Goal: Feedback & Contribution: Leave review/rating

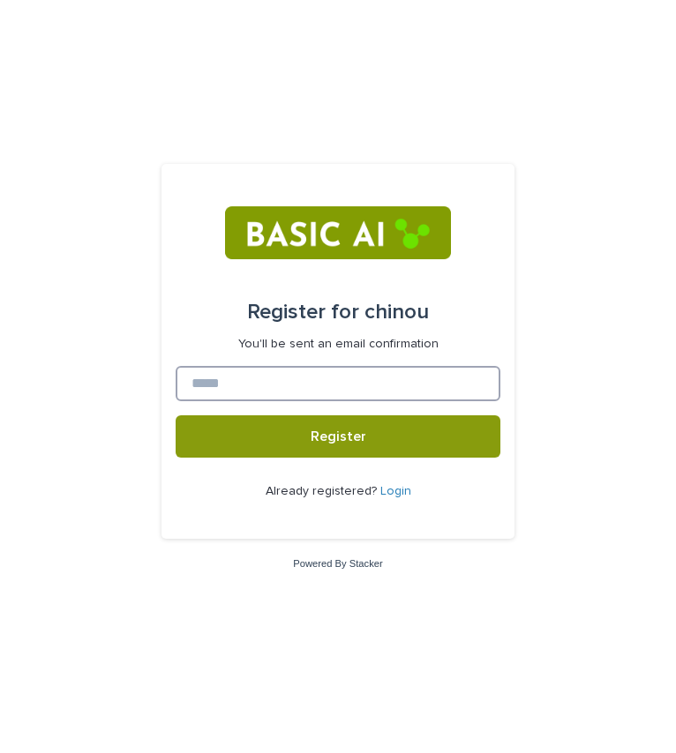
click at [295, 381] on input at bounding box center [338, 383] width 325 height 35
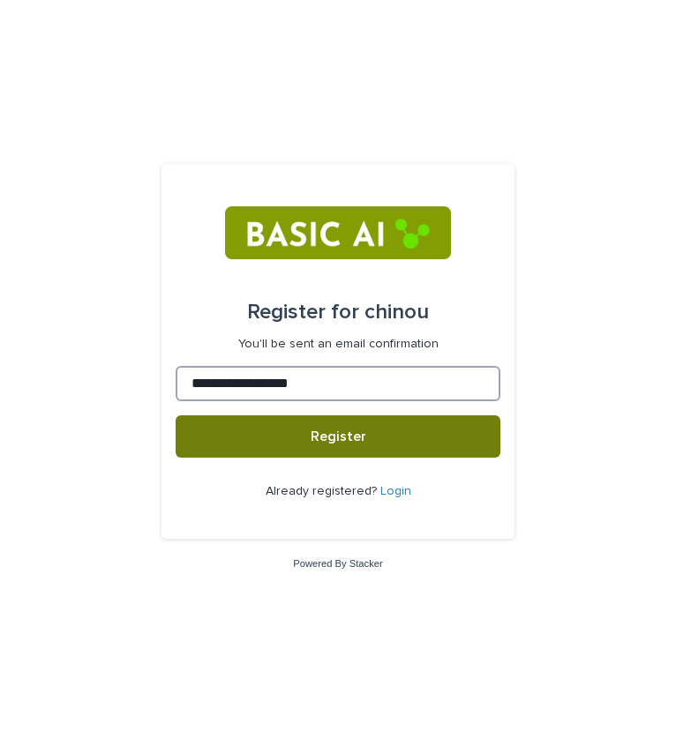
type input "**********"
click at [320, 427] on button "Register" at bounding box center [338, 436] width 325 height 42
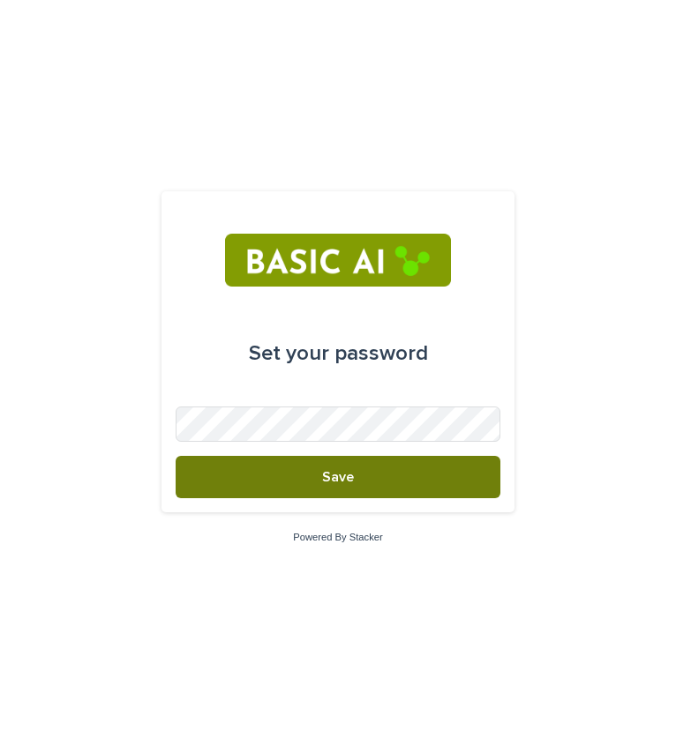
click at [333, 476] on span "Save" at bounding box center [338, 477] width 32 height 14
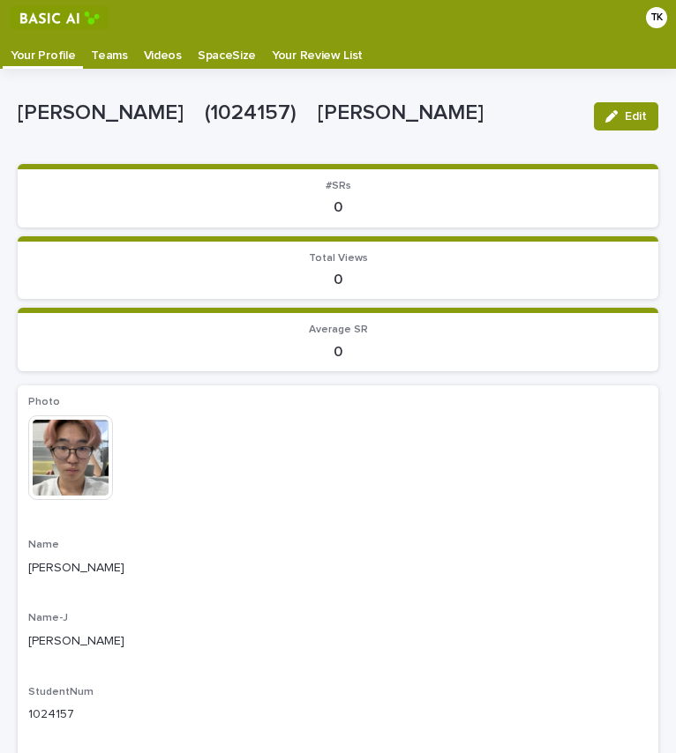
click at [240, 186] on p "#SRs" at bounding box center [337, 186] width 619 height 12
click at [109, 59] on p "Teams" at bounding box center [109, 49] width 36 height 28
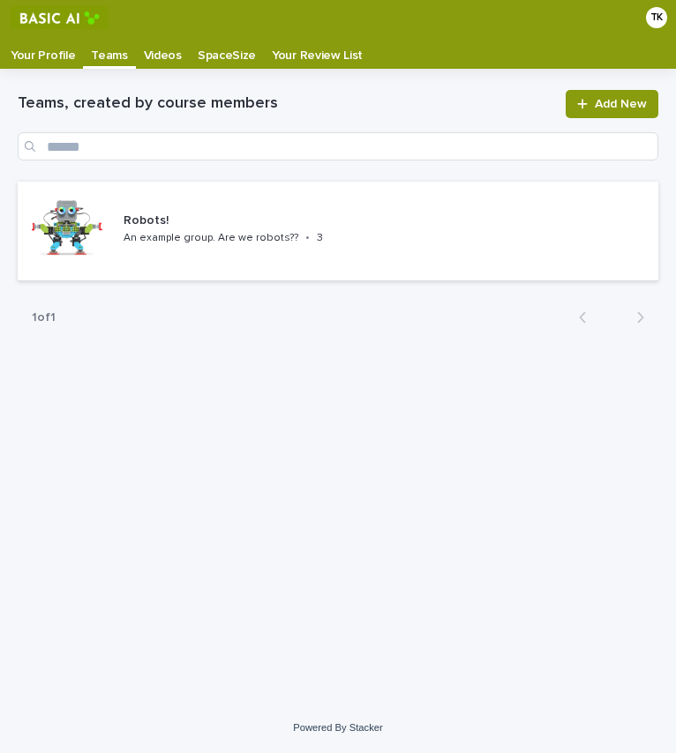
click at [146, 55] on p "Videos" at bounding box center [163, 49] width 38 height 28
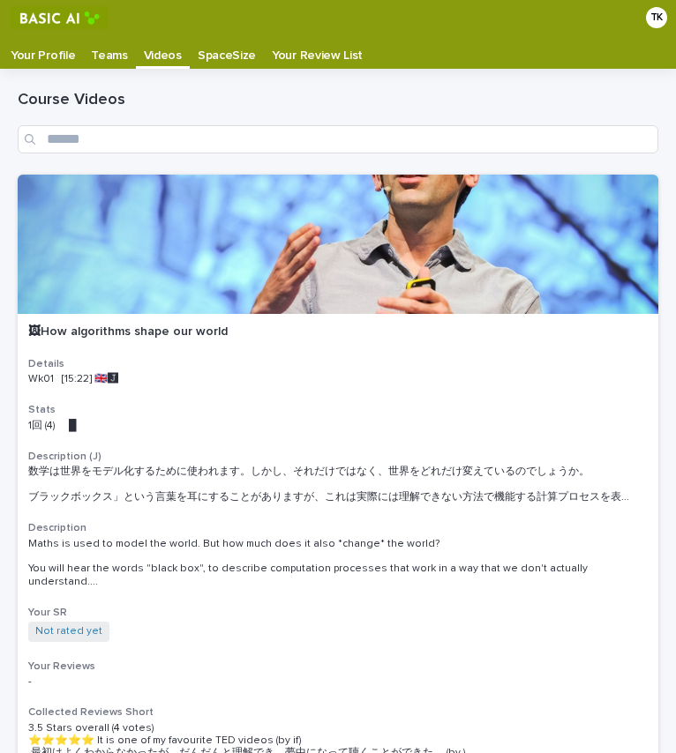
click at [205, 46] on p "SpaceSize" at bounding box center [227, 49] width 58 height 28
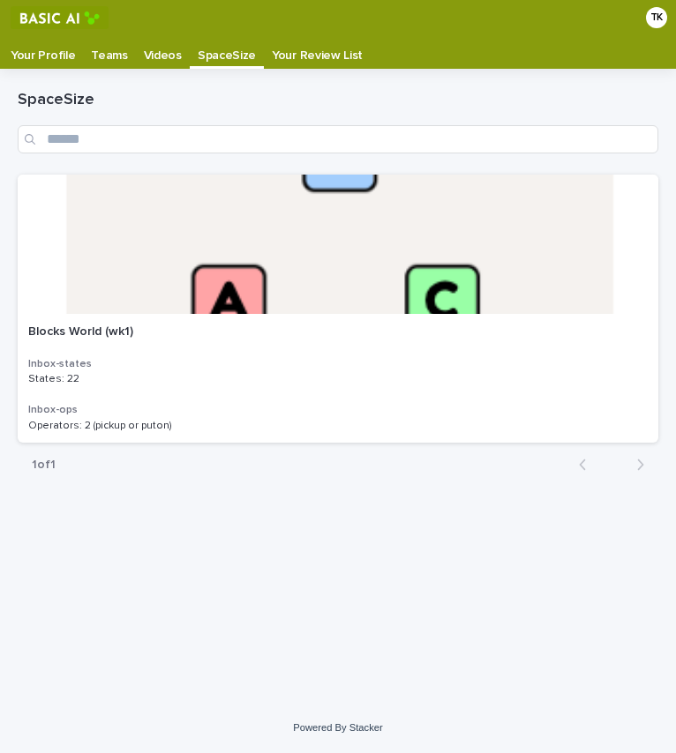
click at [272, 49] on p "Your Review List" at bounding box center [317, 49] width 91 height 28
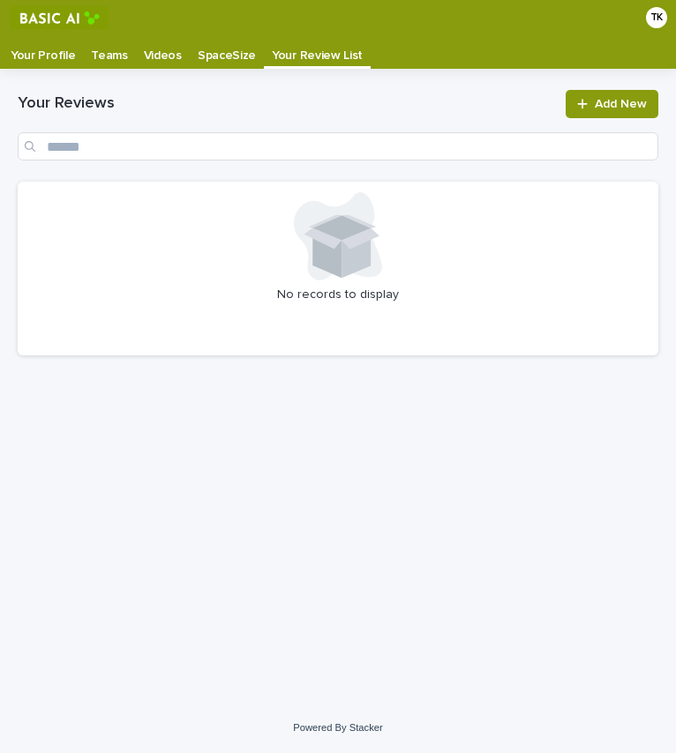
click at [32, 44] on p "Your Profile" at bounding box center [43, 49] width 64 height 28
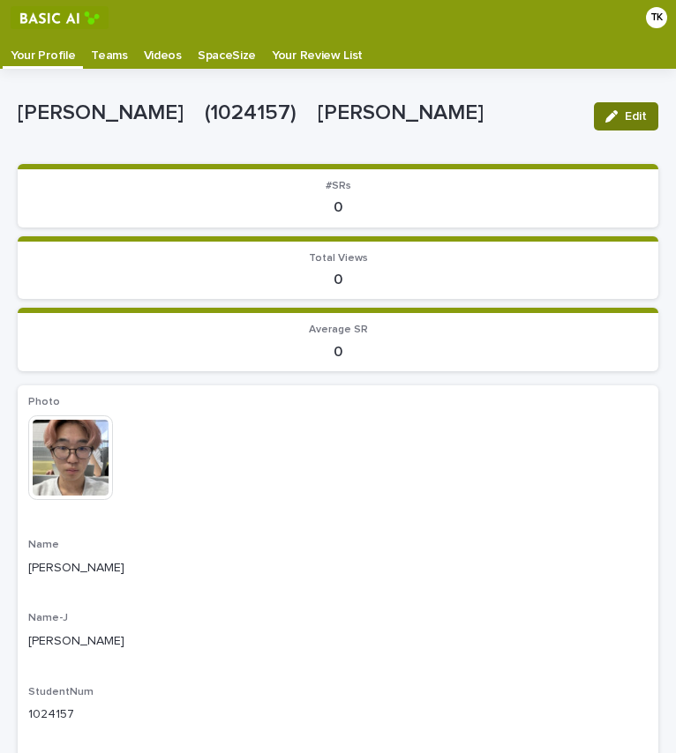
click at [605, 116] on icon "button" at bounding box center [611, 116] width 12 height 12
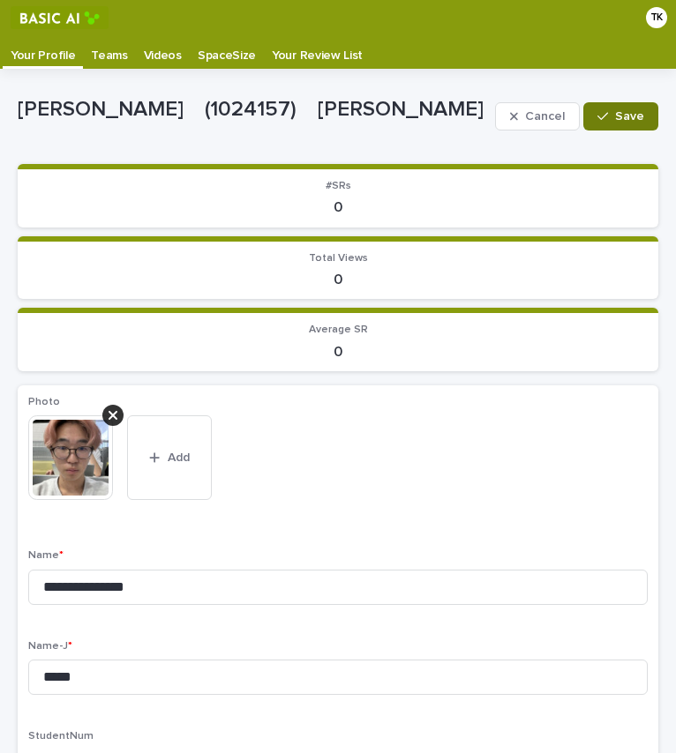
click at [601, 110] on button "Save" at bounding box center [620, 116] width 75 height 28
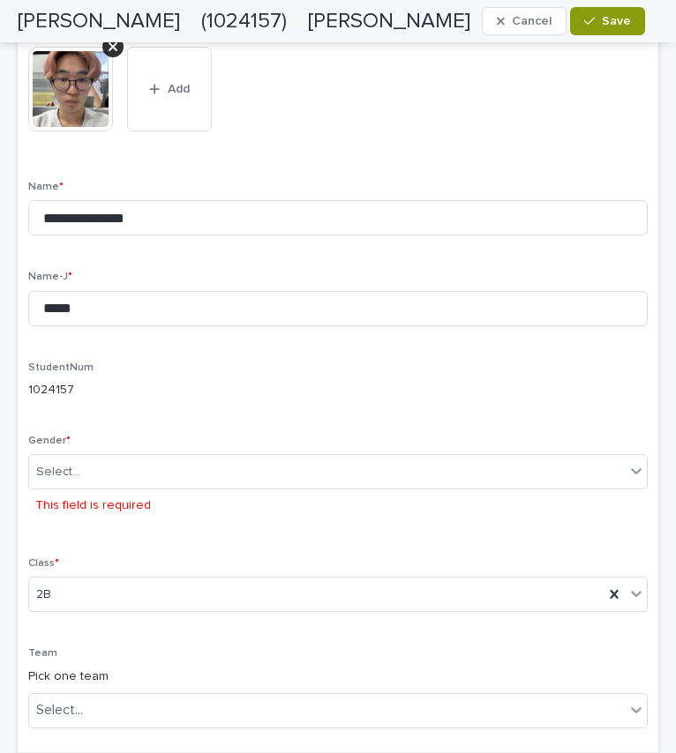
scroll to position [300, 0]
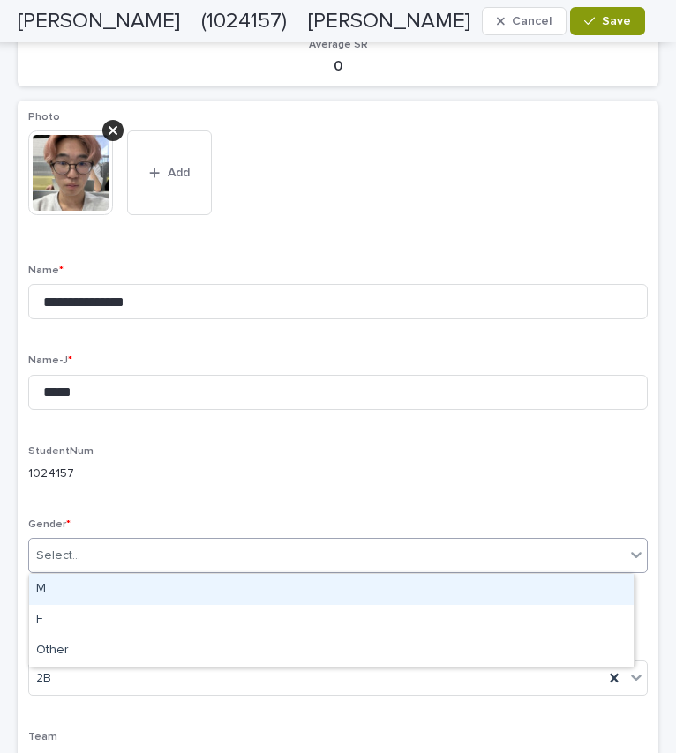
click at [287, 554] on div "Select..." at bounding box center [326, 556] width 595 height 29
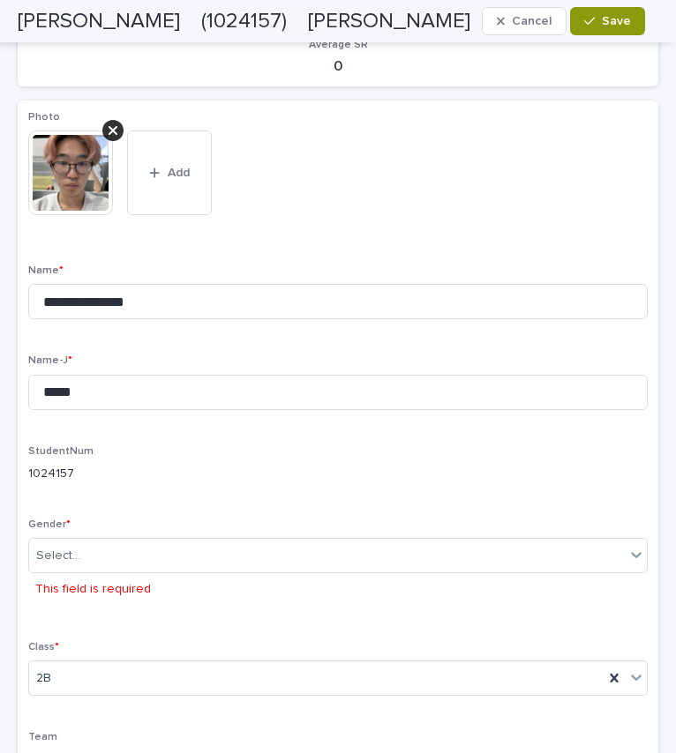
click at [227, 438] on div "**********" at bounding box center [337, 468] width 619 height 715
click at [507, 28] on button "Cancel" at bounding box center [524, 21] width 85 height 28
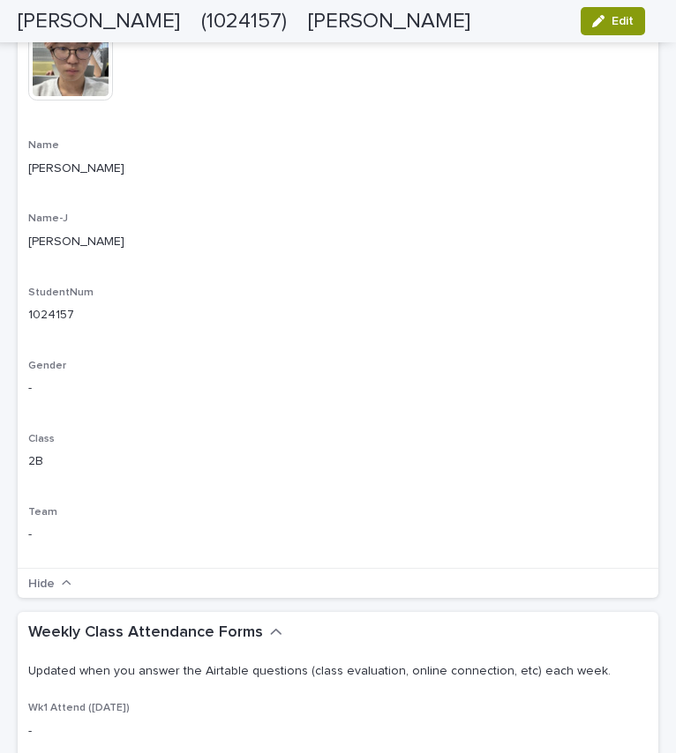
scroll to position [0, 0]
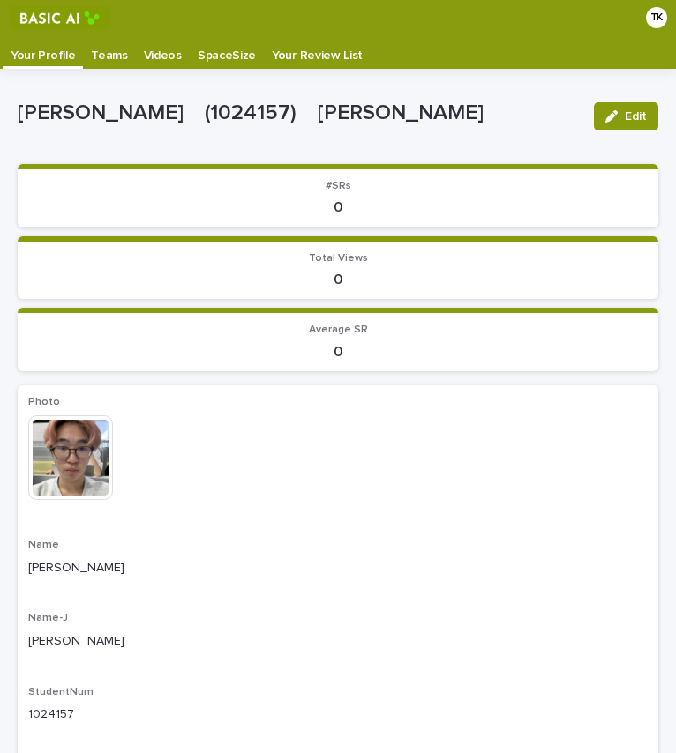
click at [216, 39] on p "SpaceSize" at bounding box center [227, 49] width 58 height 28
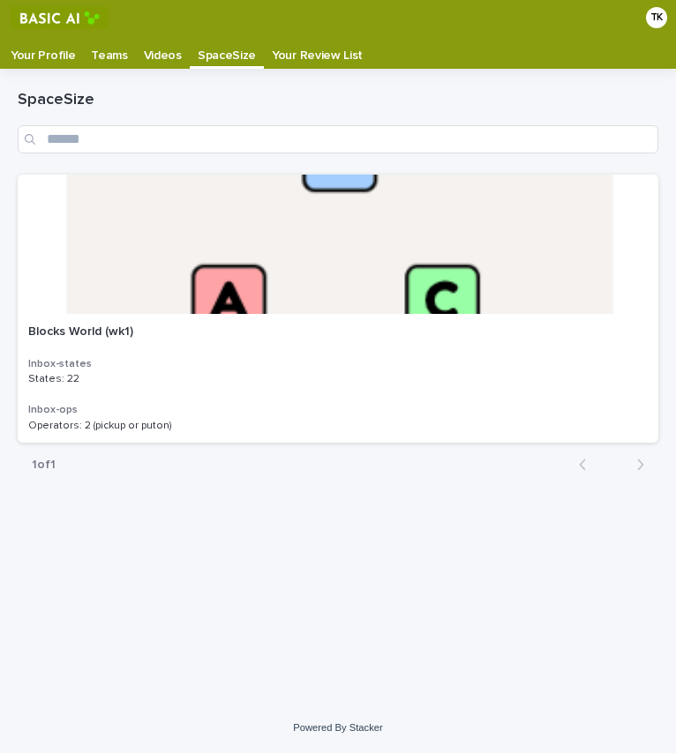
click at [105, 45] on p "Teams" at bounding box center [109, 49] width 36 height 28
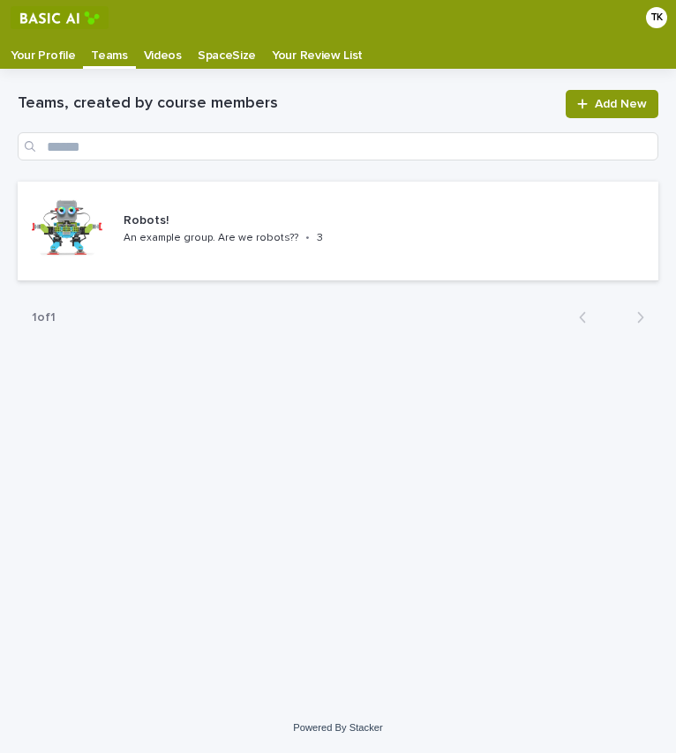
click at [158, 52] on p "Videos" at bounding box center [163, 49] width 38 height 28
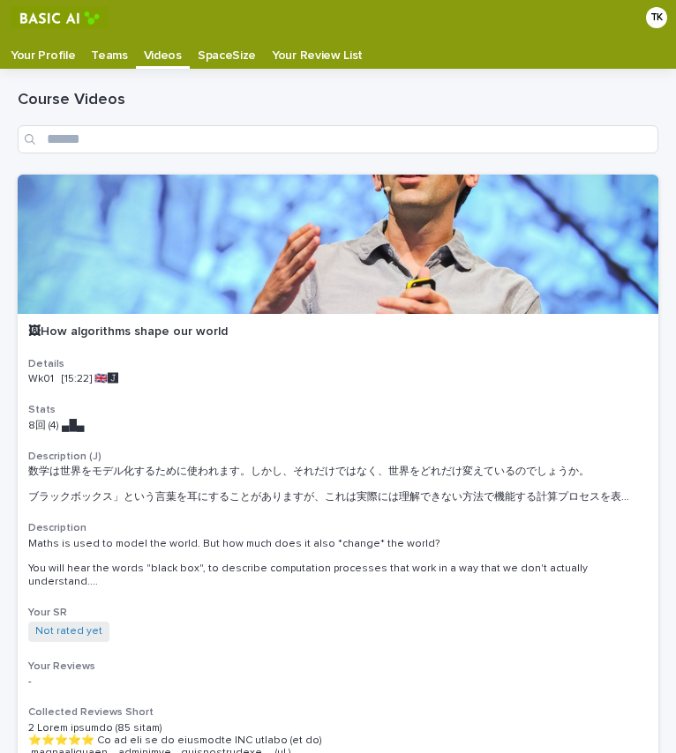
click at [303, 57] on p "Your Review List" at bounding box center [317, 49] width 91 height 28
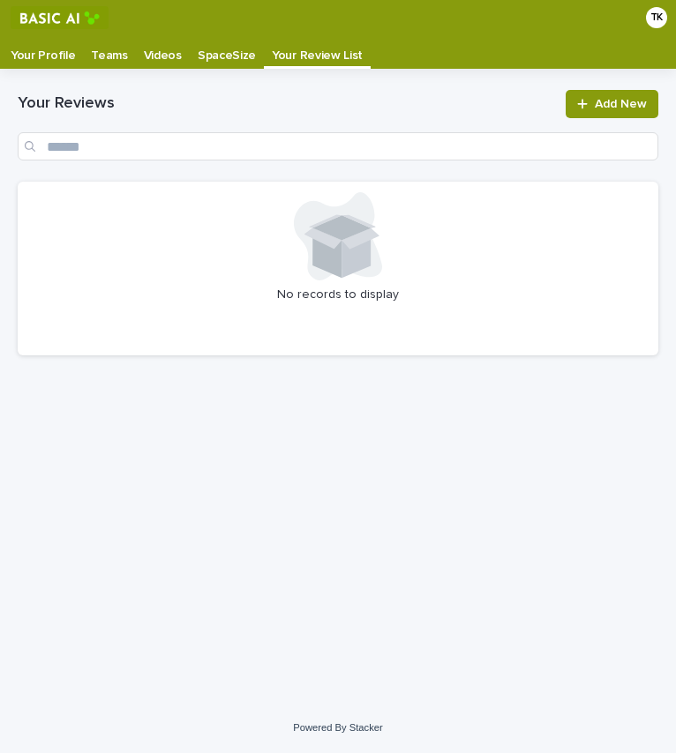
click at [147, 53] on p "Videos" at bounding box center [163, 49] width 38 height 28
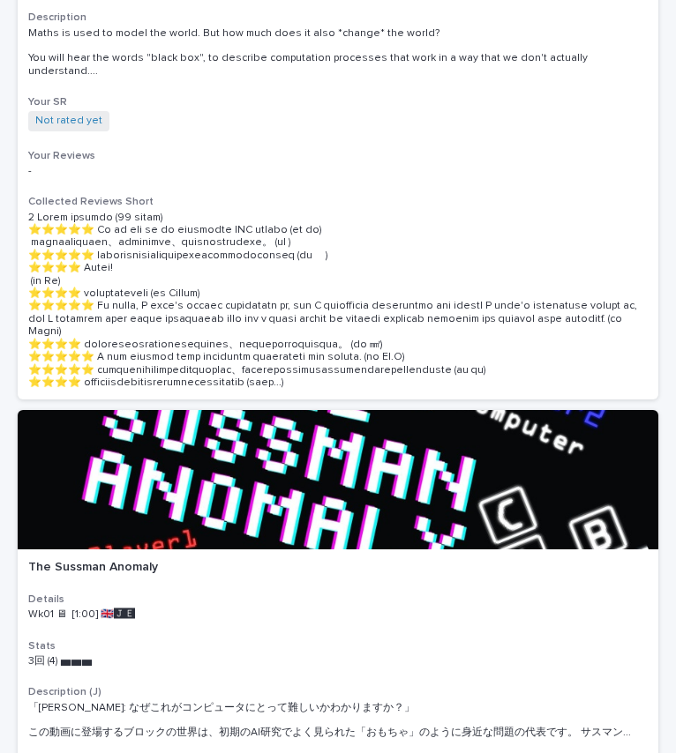
scroll to position [510, 0]
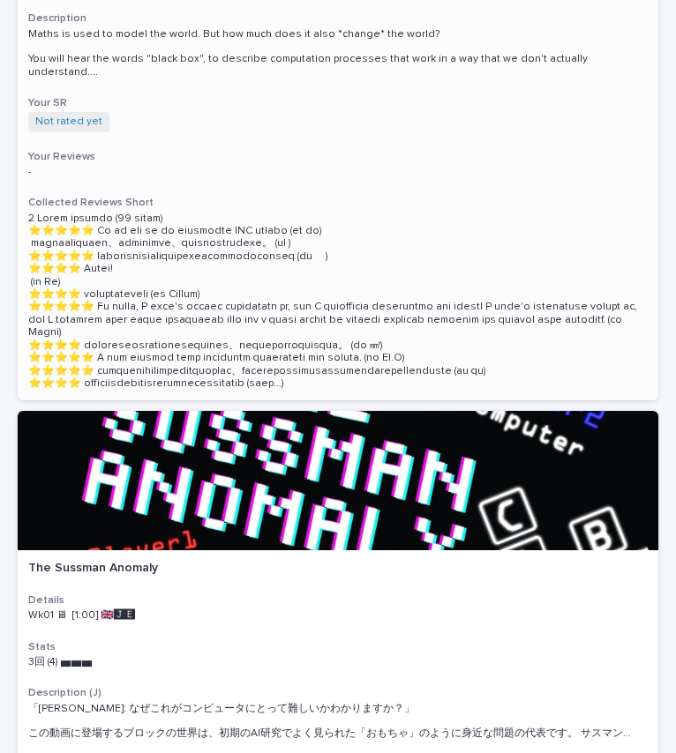
click at [148, 229] on p at bounding box center [337, 302] width 619 height 178
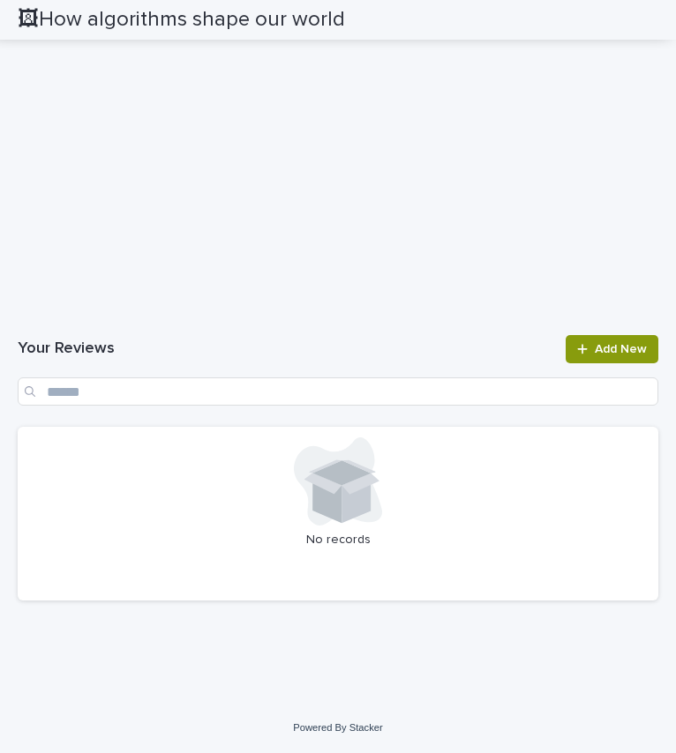
scroll to position [2232, 0]
click at [604, 346] on span "Add New" at bounding box center [621, 349] width 52 height 12
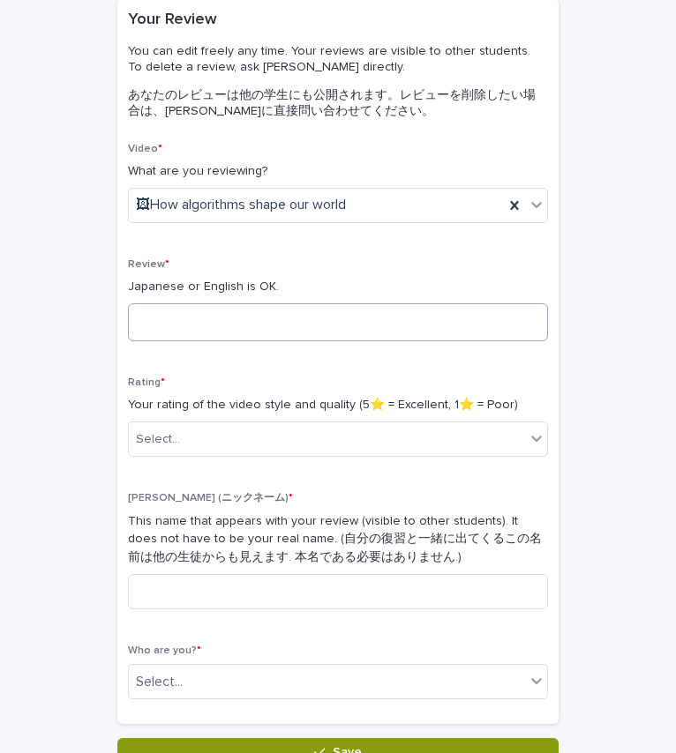
scroll to position [151, 0]
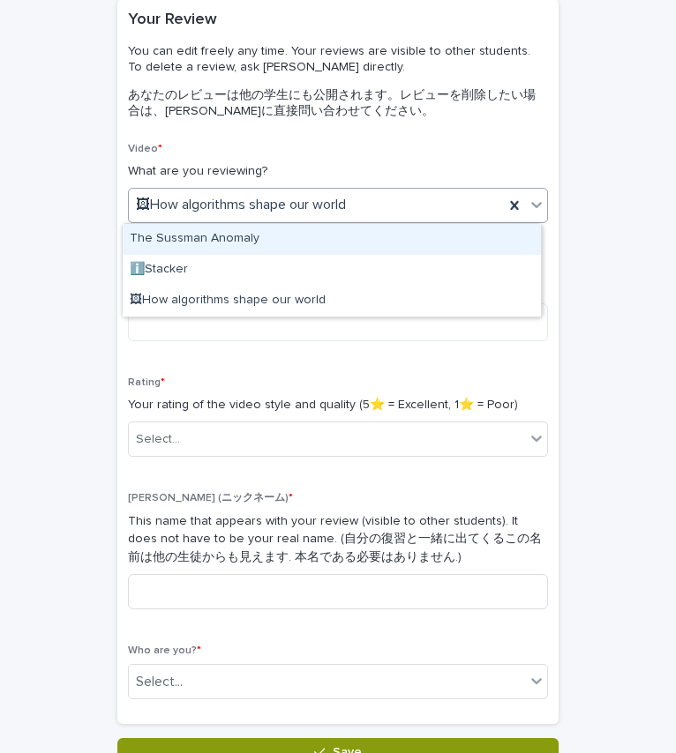
click at [532, 207] on icon at bounding box center [537, 205] width 18 height 18
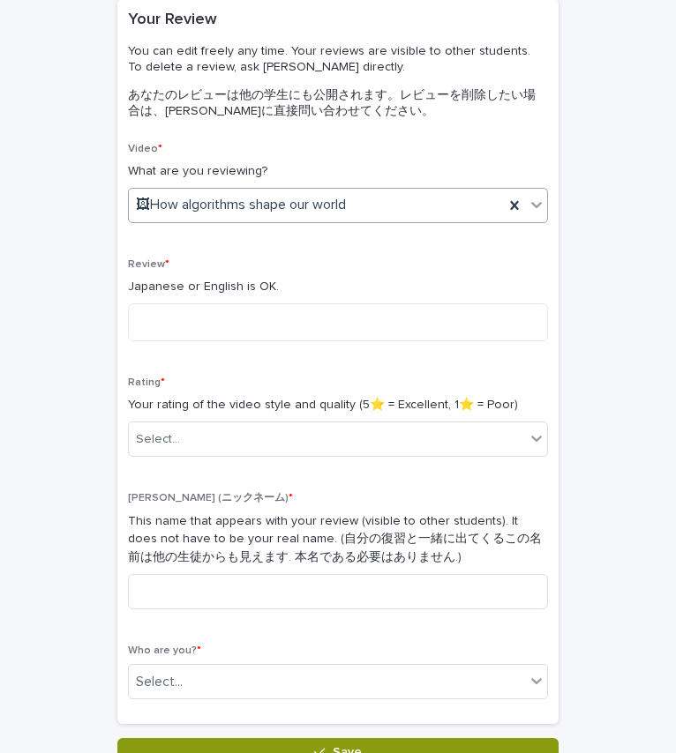
click at [531, 208] on icon at bounding box center [537, 205] width 18 height 18
click at [268, 322] on textarea at bounding box center [338, 322] width 420 height 38
type textarea "*"
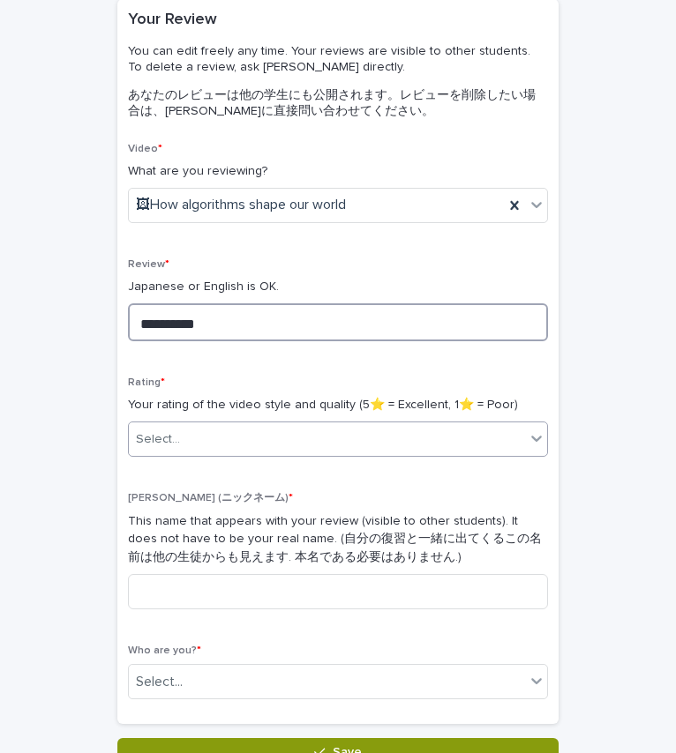
type textarea "**********"
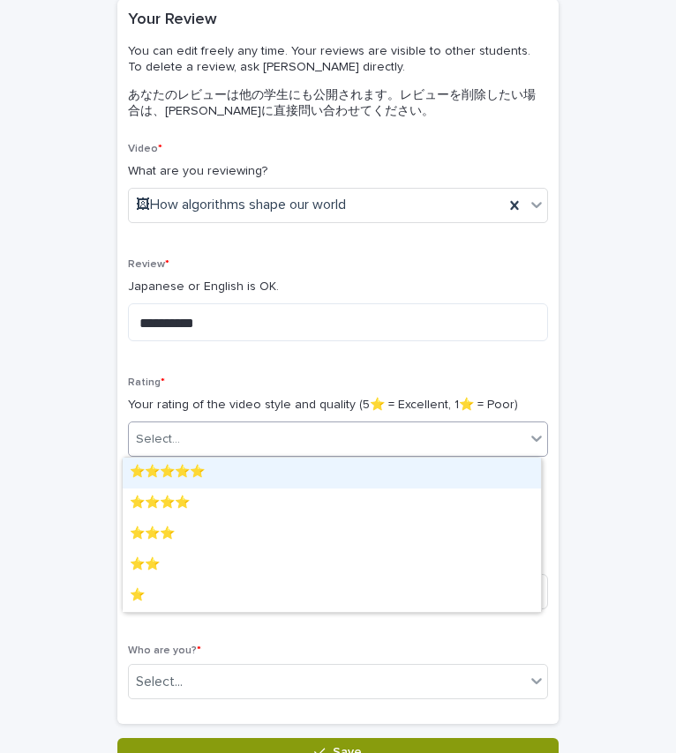
click at [261, 448] on div "Select..." at bounding box center [327, 439] width 396 height 29
click at [266, 460] on div "⭐️⭐️⭐️⭐️⭐️" at bounding box center [332, 473] width 418 height 31
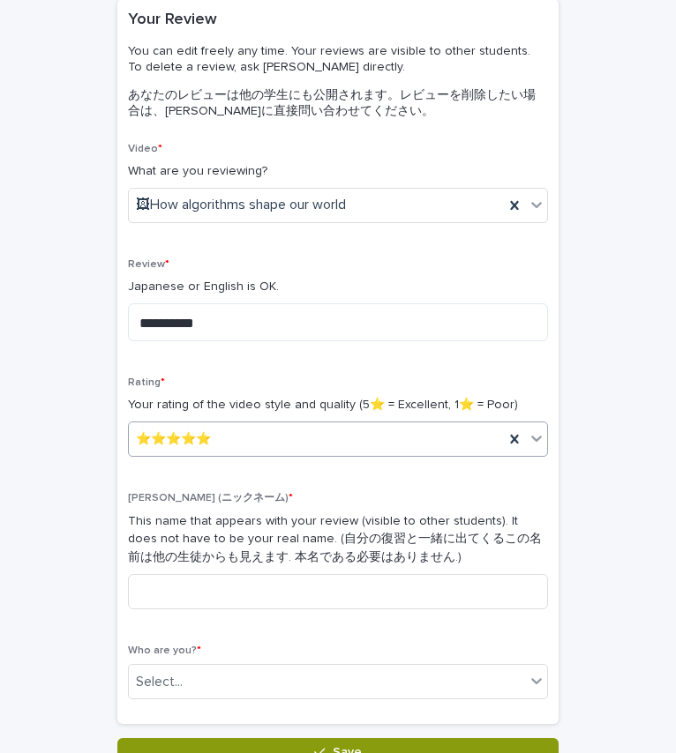
scroll to position [235, 0]
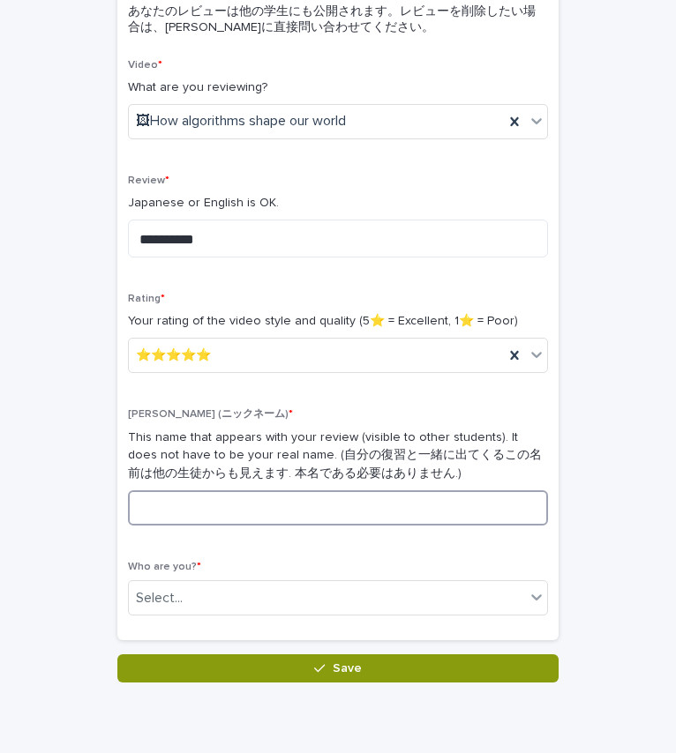
click at [266, 491] on input at bounding box center [338, 507] width 420 height 35
type input "*"
type input "*****"
click at [237, 602] on div "Select..." at bounding box center [327, 598] width 396 height 29
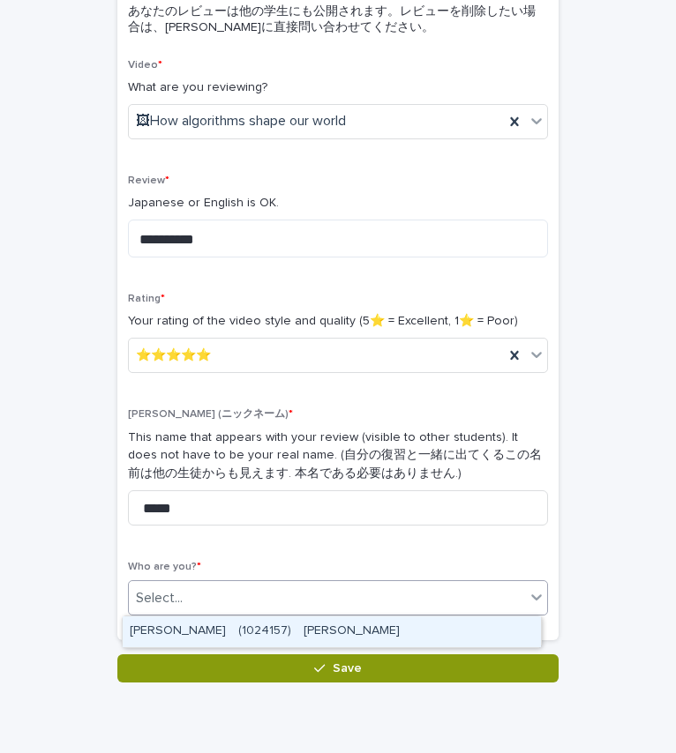
scroll to position [303, 0]
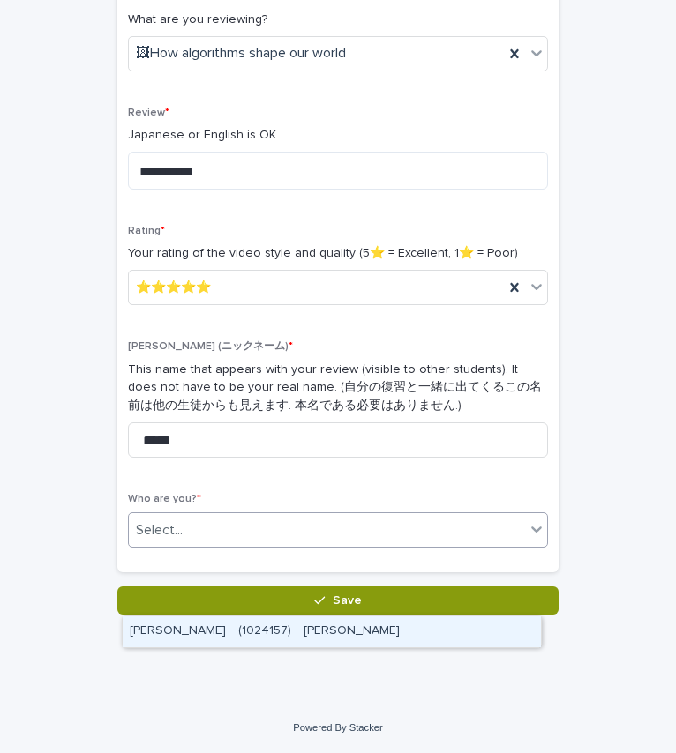
click at [251, 632] on div "[PERSON_NAME]　(1024157)　[PERSON_NAME]" at bounding box center [332, 632] width 418 height 31
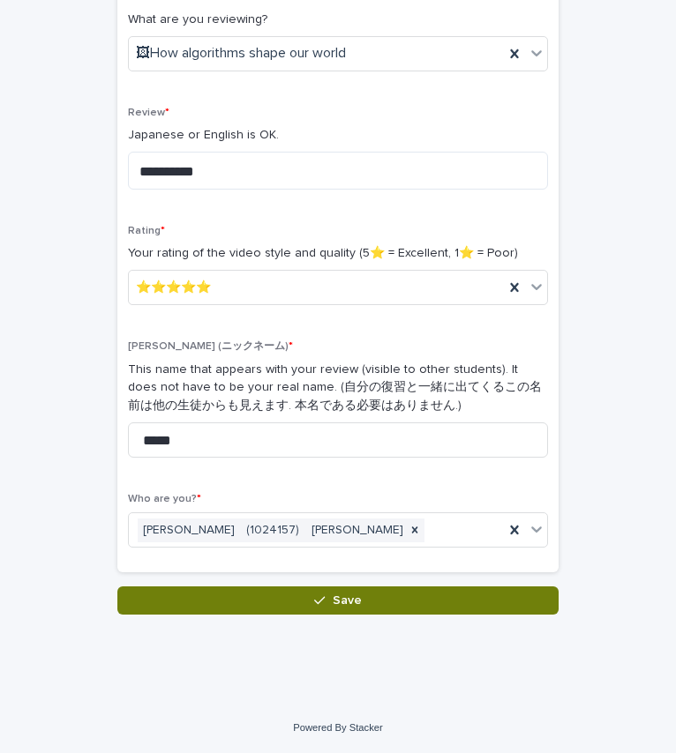
click at [245, 603] on button "Save" at bounding box center [337, 601] width 441 height 28
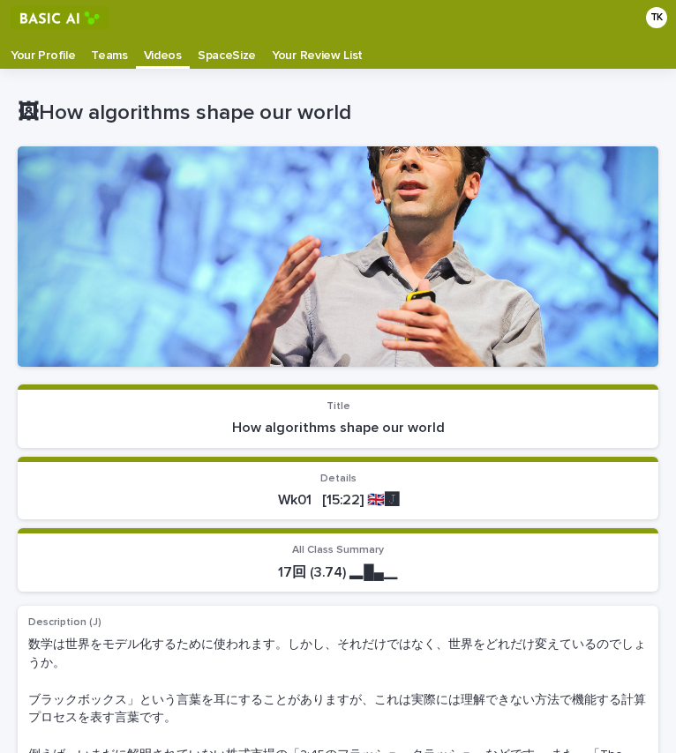
click at [45, 51] on p "Your Profile" at bounding box center [43, 49] width 64 height 28
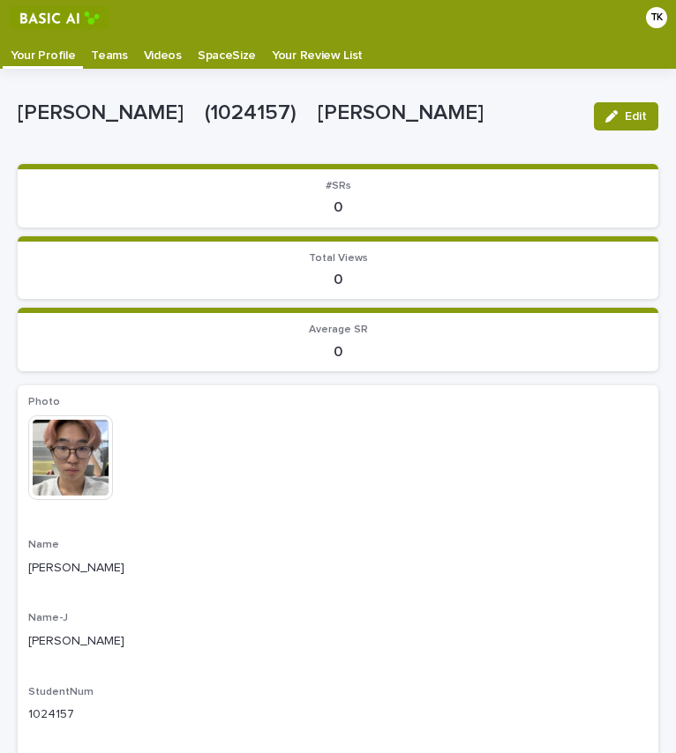
scroll to position [3, 0]
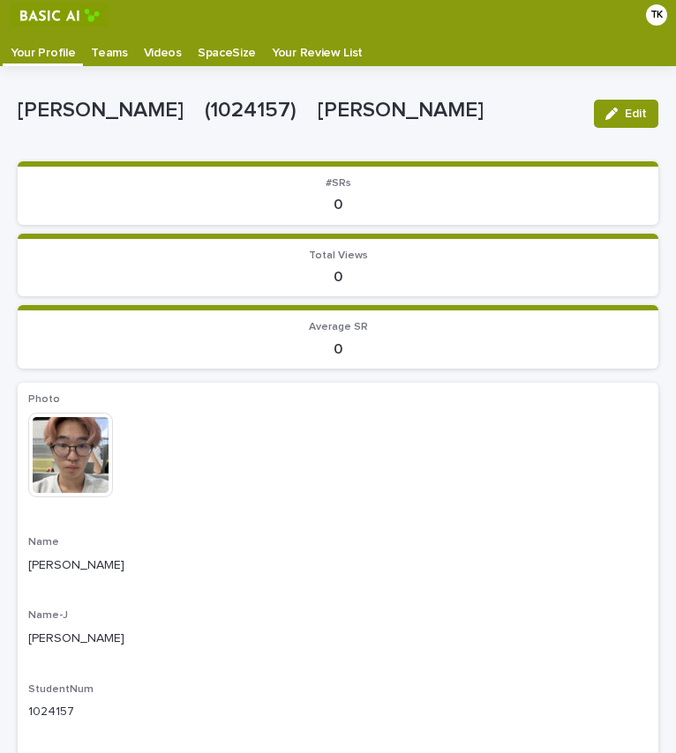
click at [53, 54] on p "Your Profile" at bounding box center [43, 47] width 64 height 28
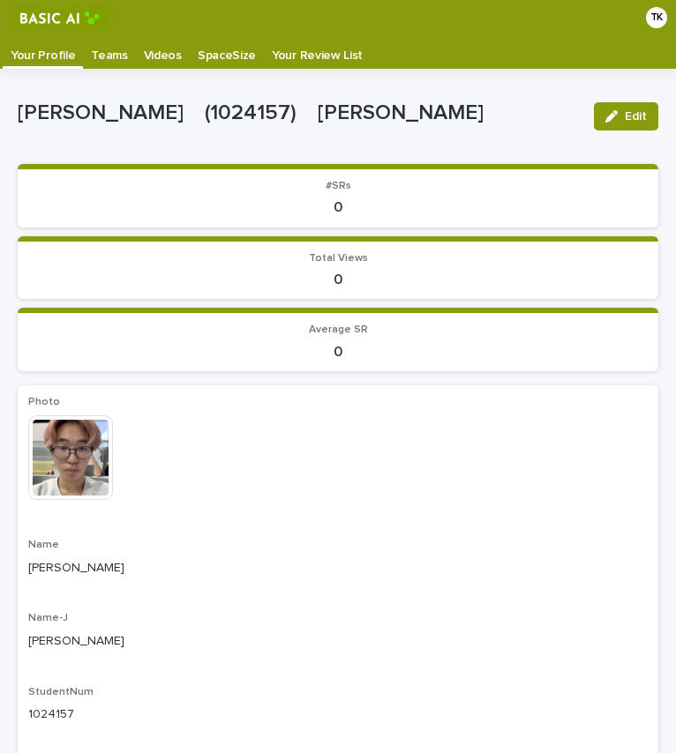
click at [151, 54] on p "Videos" at bounding box center [163, 49] width 38 height 28
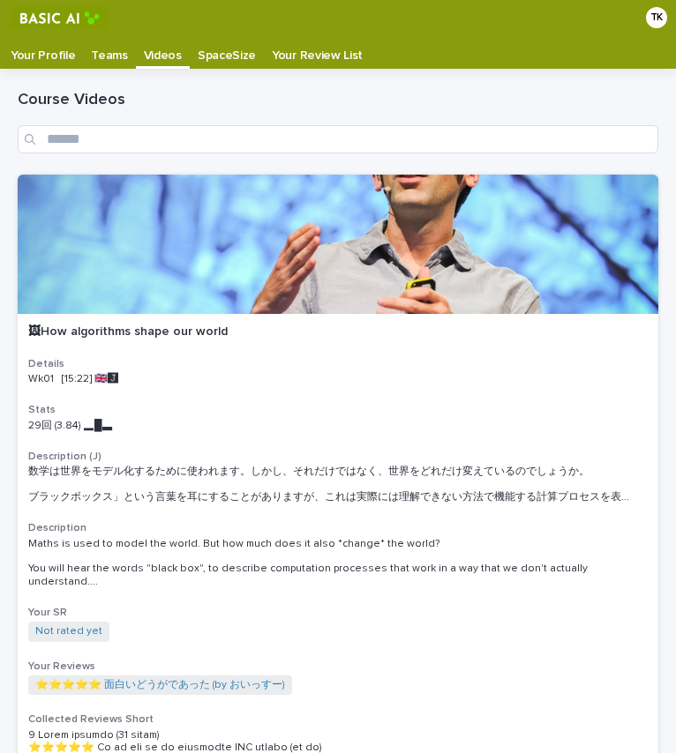
click at [57, 49] on p "Your Profile" at bounding box center [43, 49] width 64 height 28
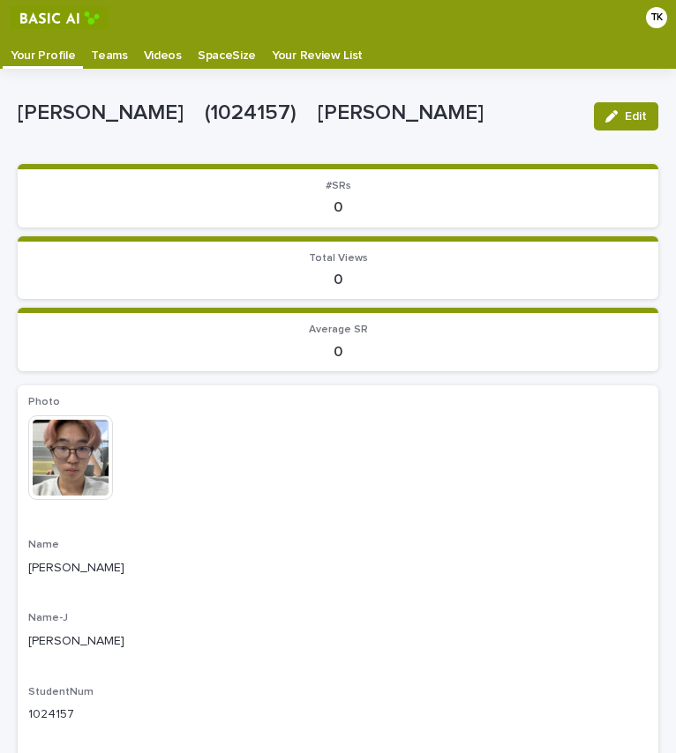
click at [293, 551] on p "Name" at bounding box center [337, 545] width 619 height 12
click at [318, 492] on div "This file cannot be opened Download File" at bounding box center [337, 459] width 619 height 88
click at [159, 49] on p "Videos" at bounding box center [163, 49] width 38 height 28
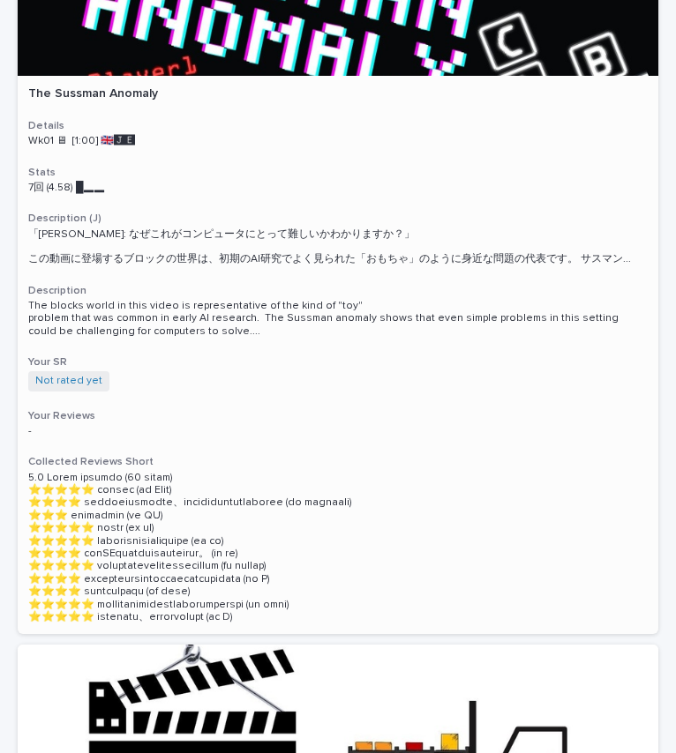
scroll to position [1009, 0]
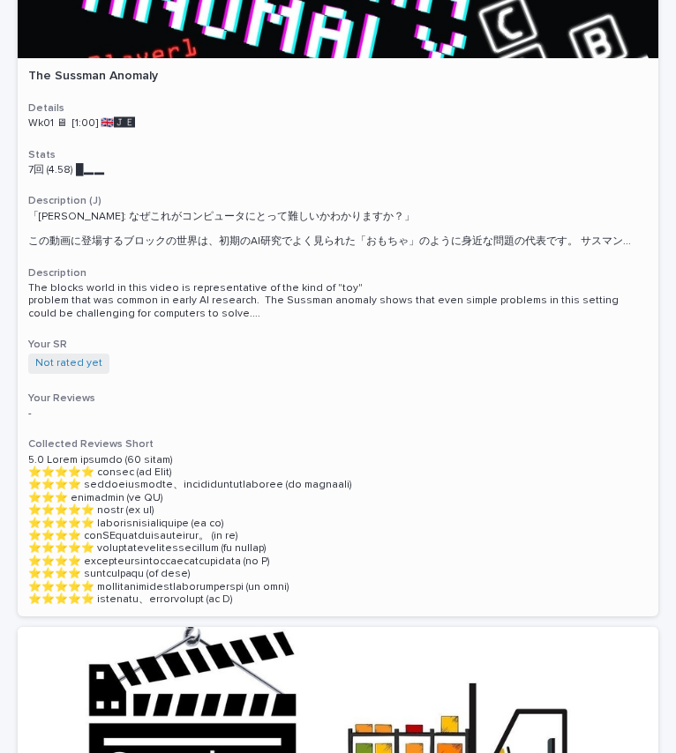
click at [279, 360] on div "Not rated yet + 0" at bounding box center [337, 363] width 619 height 19
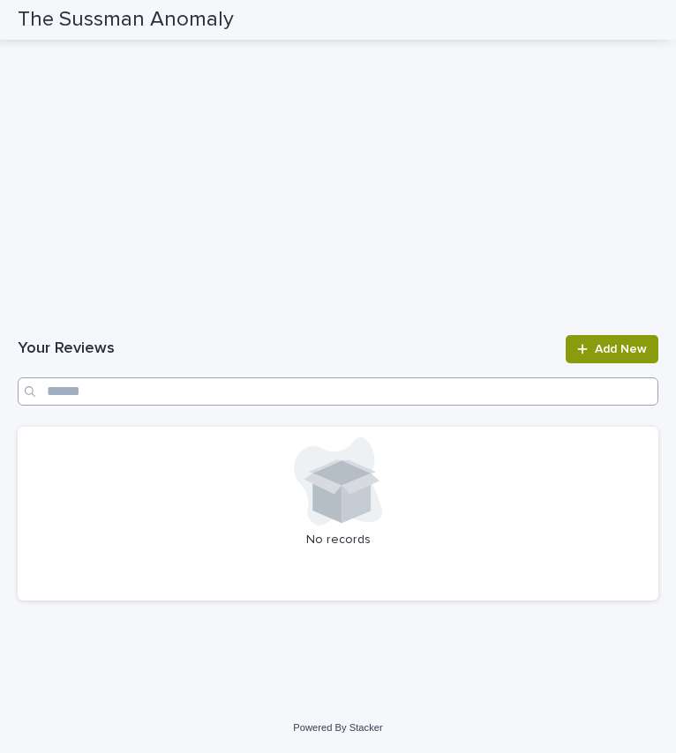
scroll to position [1681, 0]
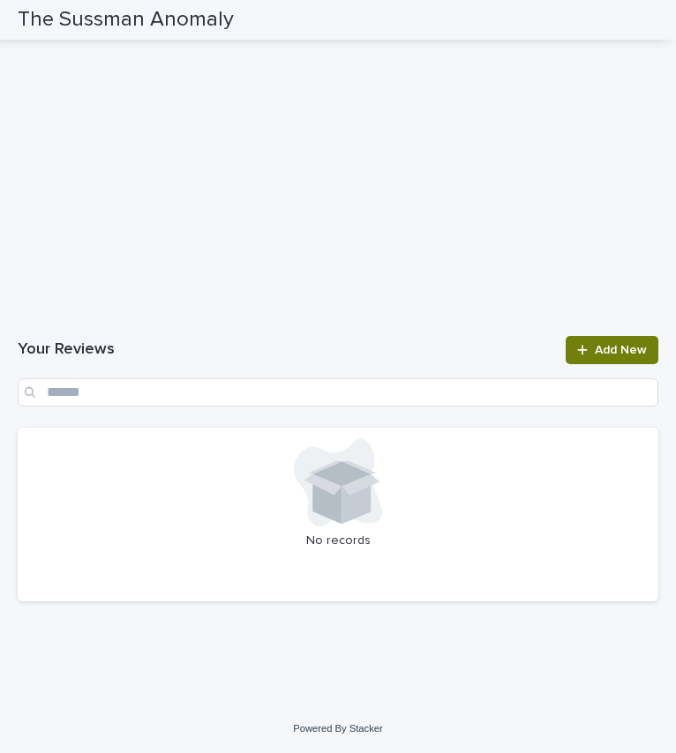
click at [595, 348] on span "Add New" at bounding box center [621, 350] width 52 height 12
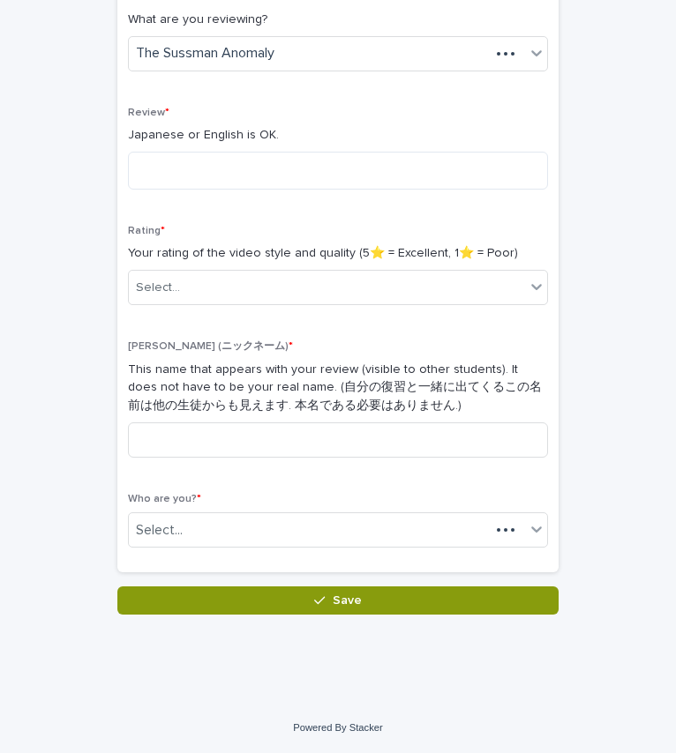
scroll to position [303, 0]
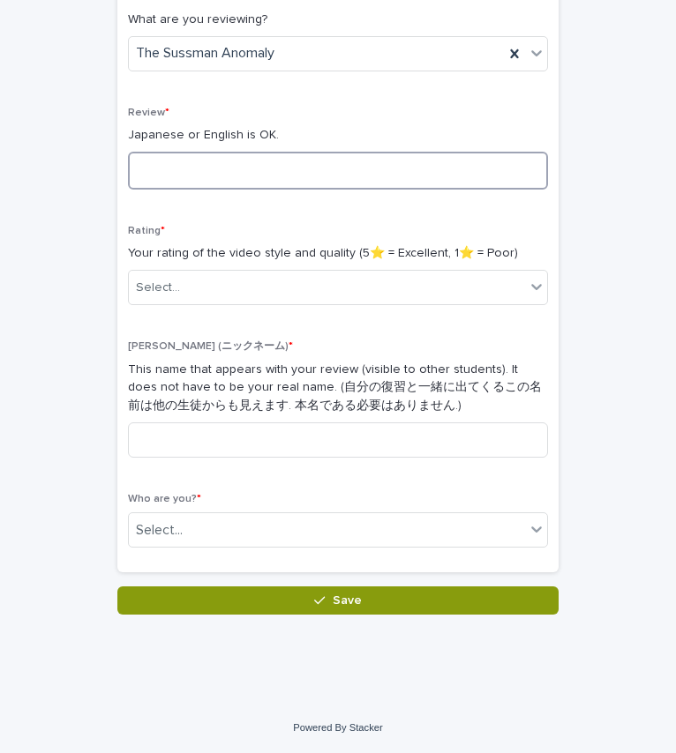
click at [379, 167] on textarea at bounding box center [338, 171] width 420 height 38
type textarea "*"
type textarea "*********"
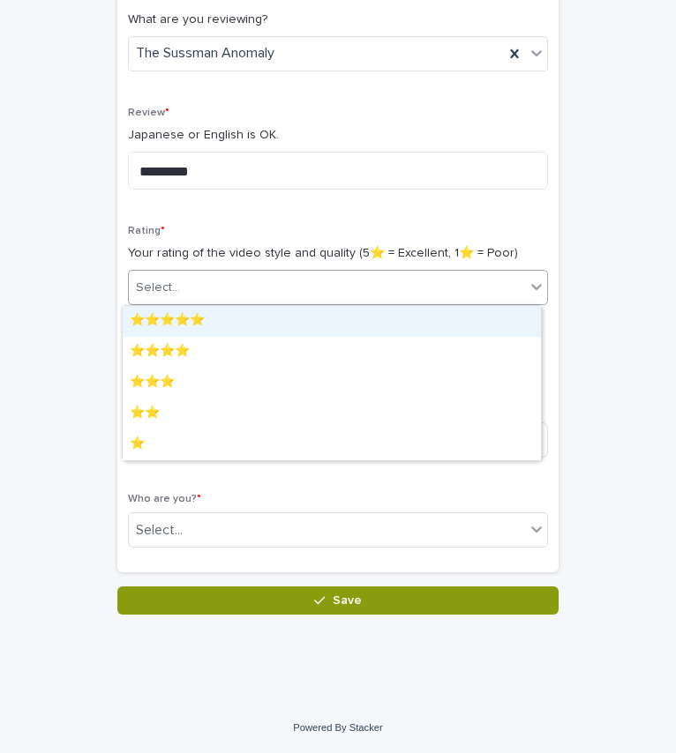
click at [326, 295] on div "Select..." at bounding box center [327, 287] width 396 height 29
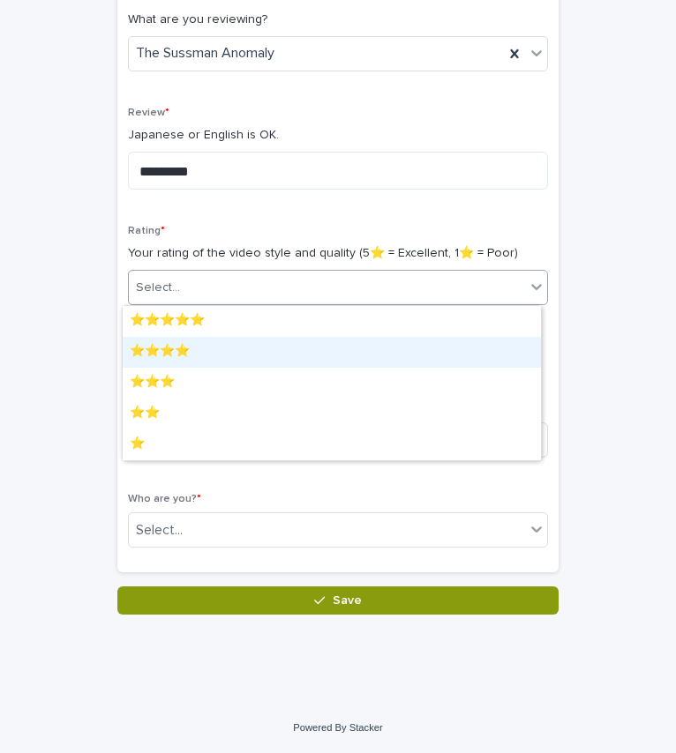
click at [227, 341] on div "⭐️⭐️⭐️⭐️" at bounding box center [332, 352] width 418 height 31
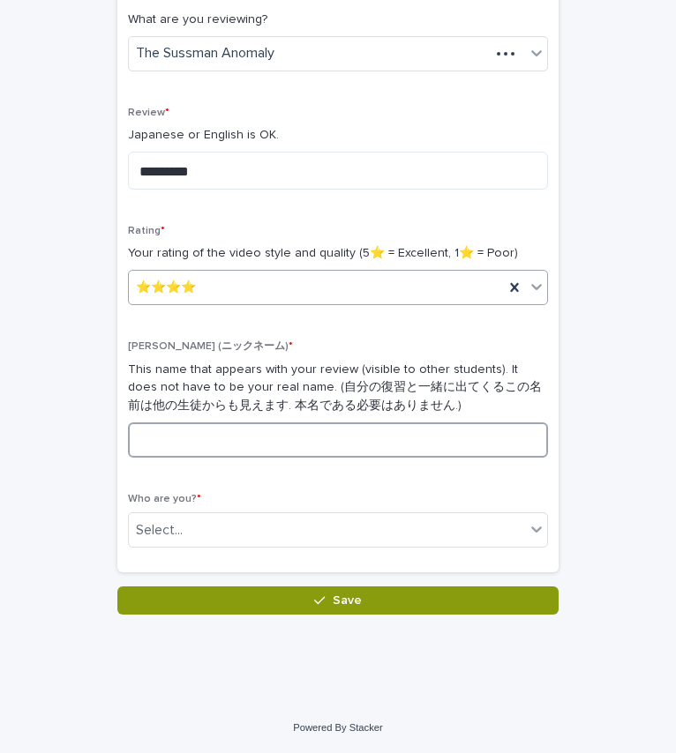
click at [208, 452] on input at bounding box center [338, 440] width 420 height 35
type input "*"
type input "****"
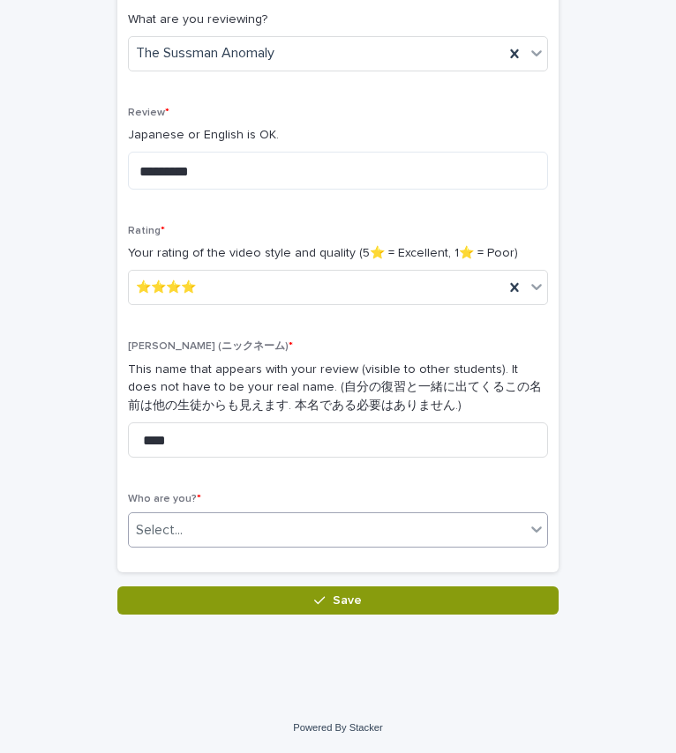
click at [206, 525] on div "Select..." at bounding box center [327, 530] width 396 height 29
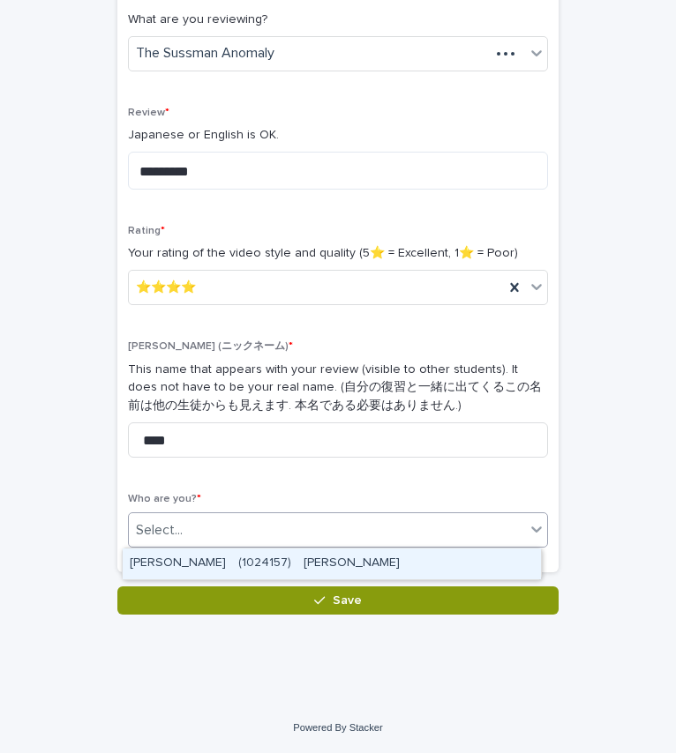
click at [234, 561] on div "[PERSON_NAME]　(1024157)　[PERSON_NAME]" at bounding box center [332, 564] width 418 height 31
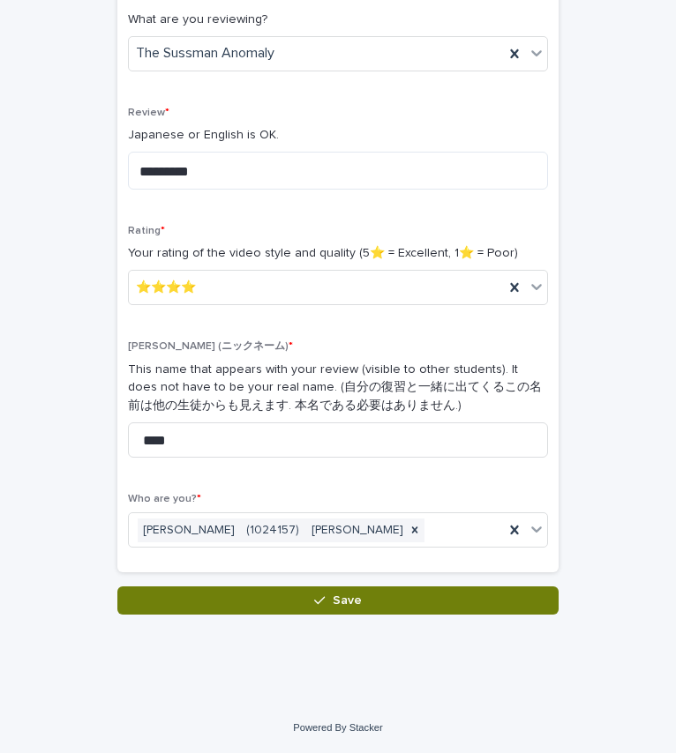
click at [274, 608] on button "Save" at bounding box center [337, 601] width 441 height 28
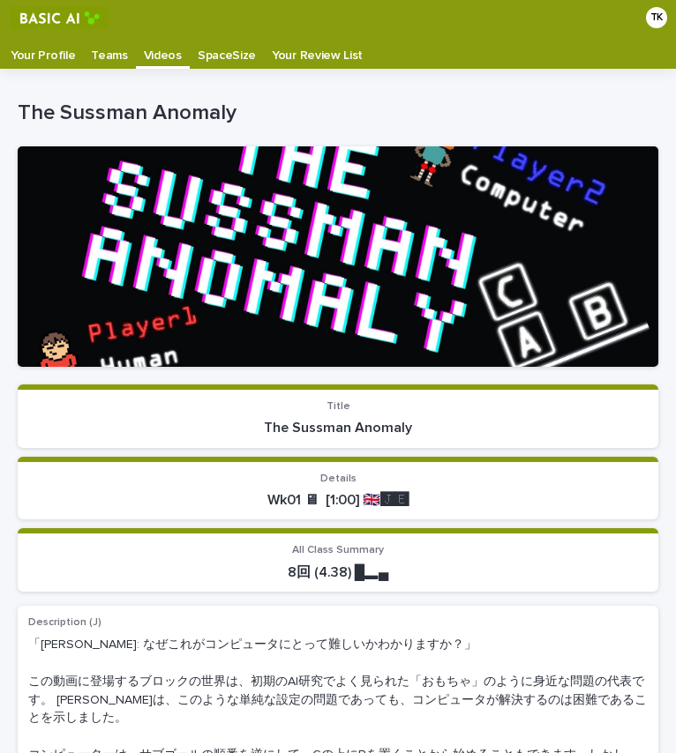
click at [146, 55] on p "Videos" at bounding box center [163, 49] width 38 height 28
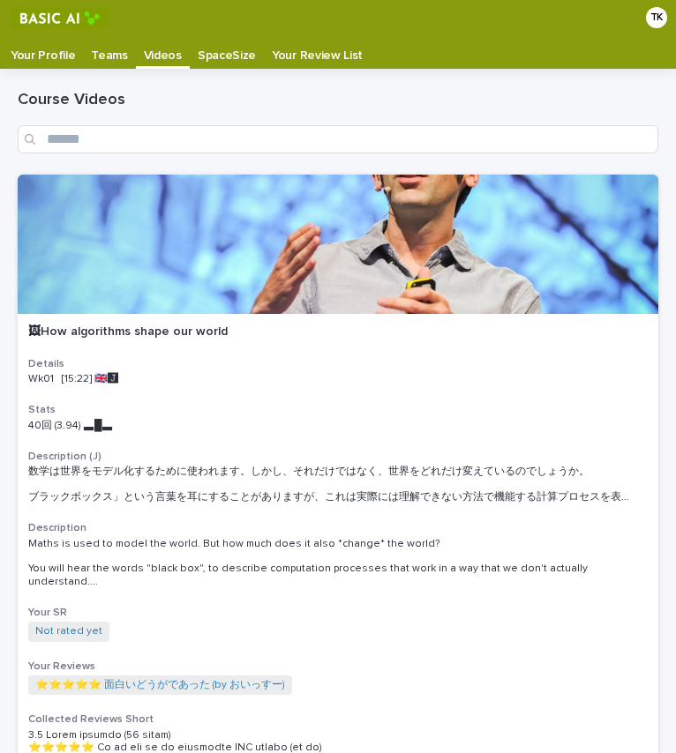
click at [54, 51] on p "Your Profile" at bounding box center [43, 49] width 64 height 28
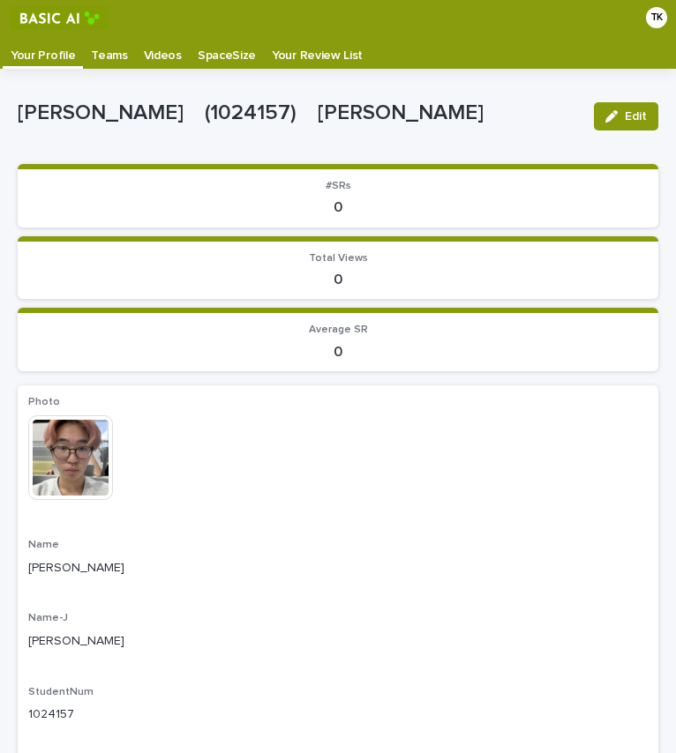
click at [161, 55] on p "Videos" at bounding box center [163, 49] width 38 height 28
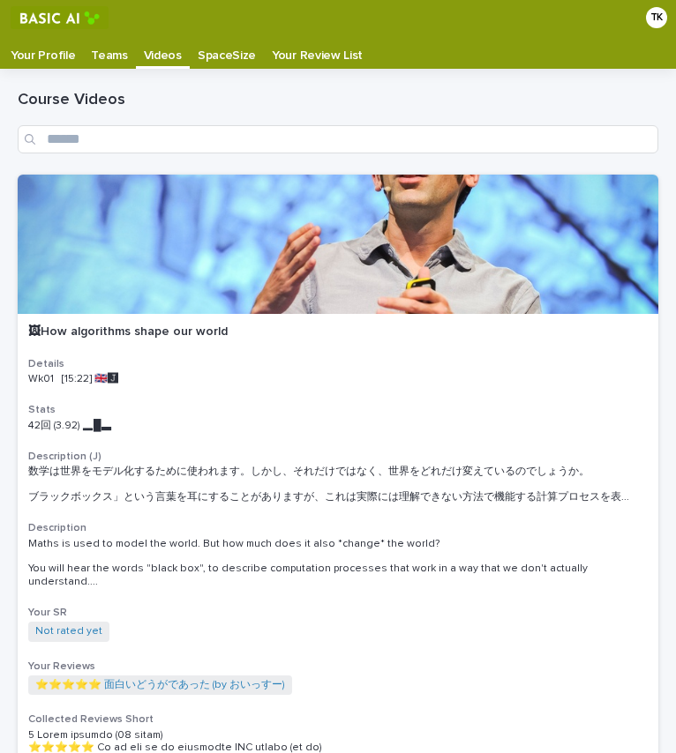
click at [42, 53] on p "Your Profile" at bounding box center [43, 49] width 64 height 28
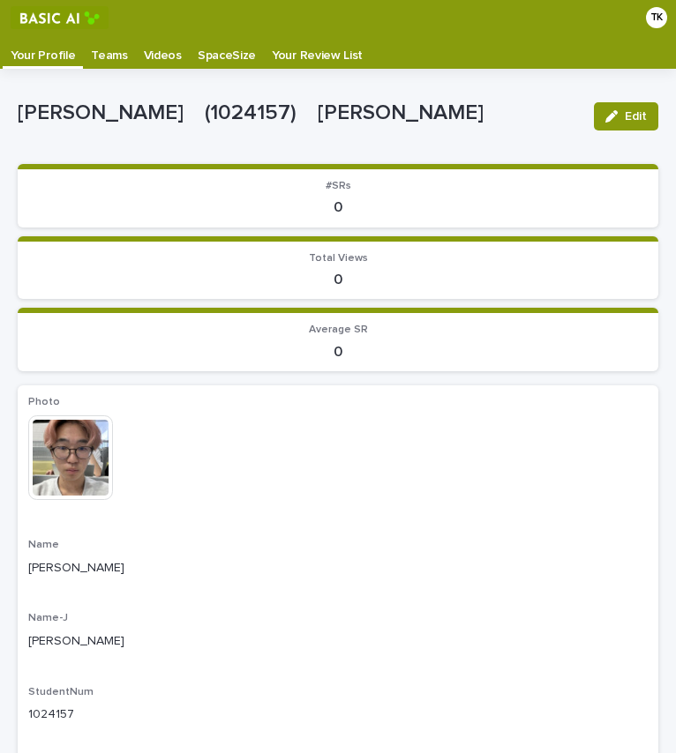
click at [153, 51] on p "Videos" at bounding box center [163, 49] width 38 height 28
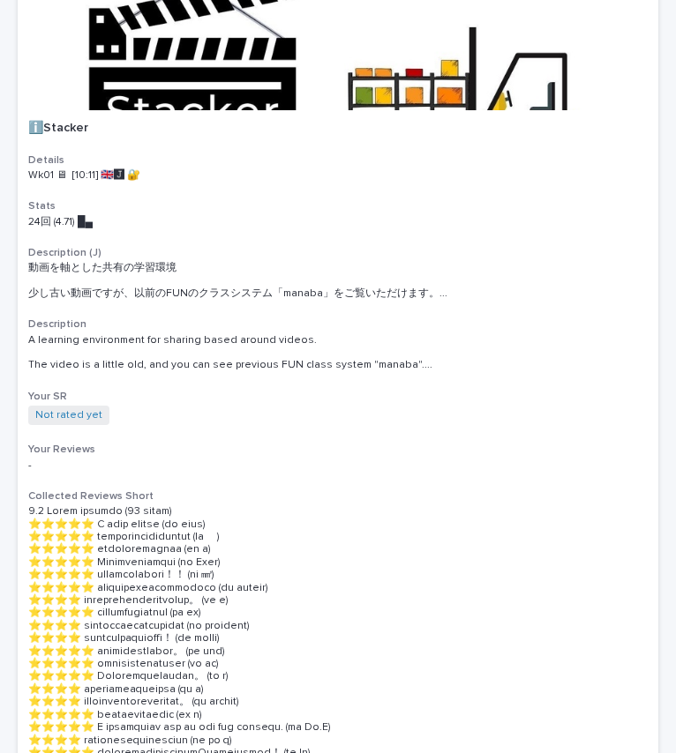
scroll to position [1949, 0]
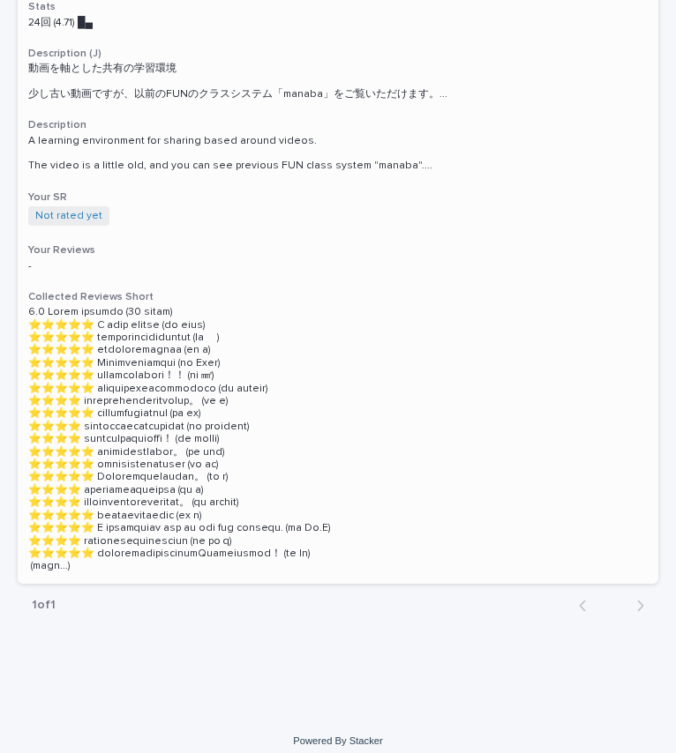
click at [253, 272] on div "ℹ️Stacker Details Wk01 🖥 [10:11] 🇬🇧🅹️ 🔐 Stats 24回 (4.71) █▄　　　 Description (J) …" at bounding box center [338, 247] width 640 height 673
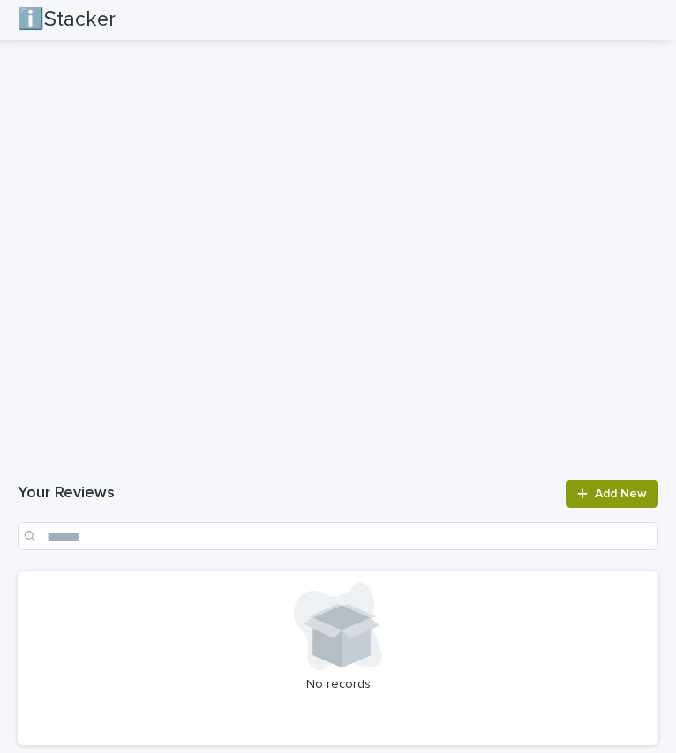
scroll to position [2819, 0]
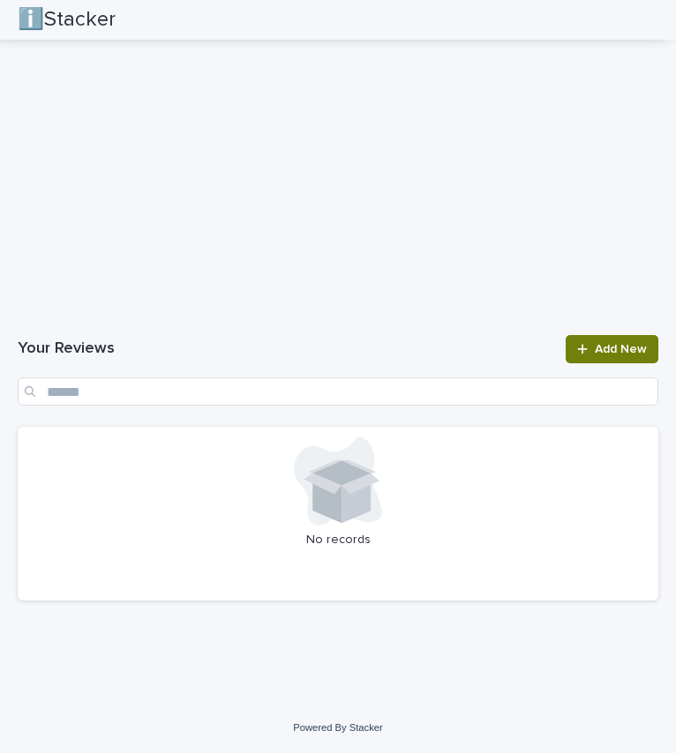
click at [595, 347] on span "Add New" at bounding box center [621, 349] width 52 height 12
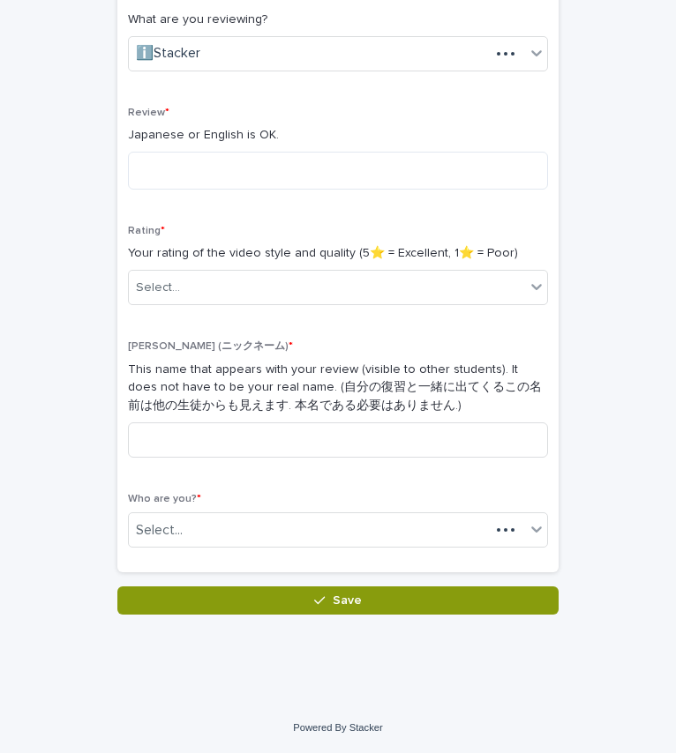
scroll to position [303, 0]
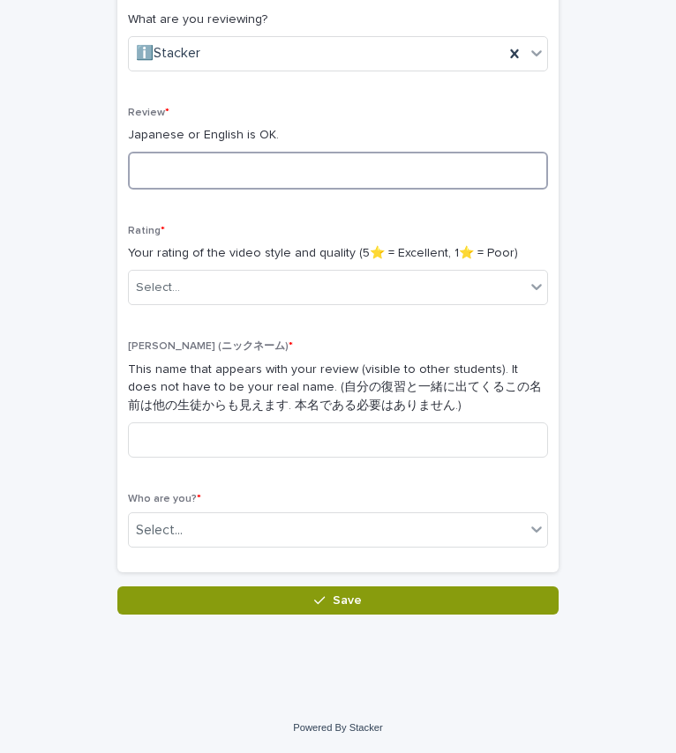
click at [272, 172] on textarea at bounding box center [338, 171] width 420 height 38
type textarea "********"
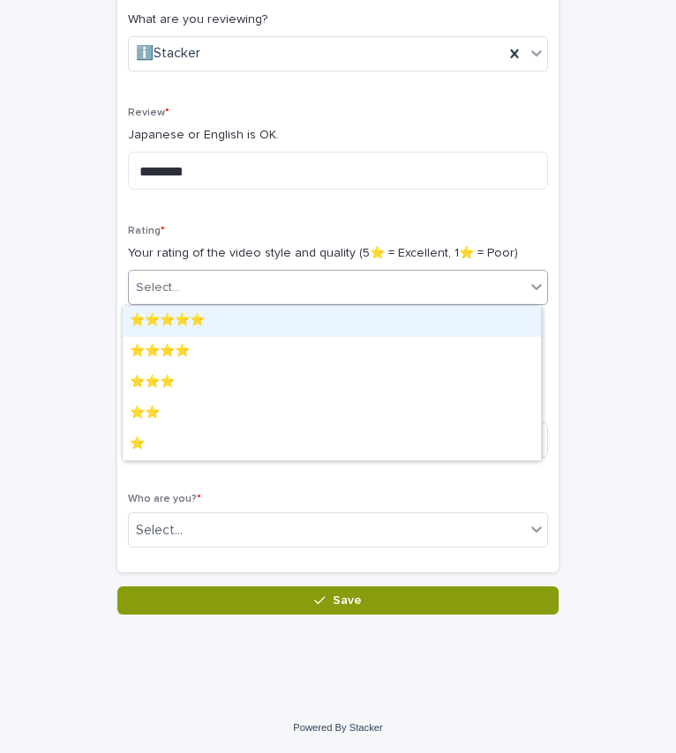
click at [258, 281] on div "Select..." at bounding box center [327, 287] width 396 height 29
click at [246, 320] on div "⭐️⭐️⭐️⭐️⭐️" at bounding box center [332, 321] width 418 height 31
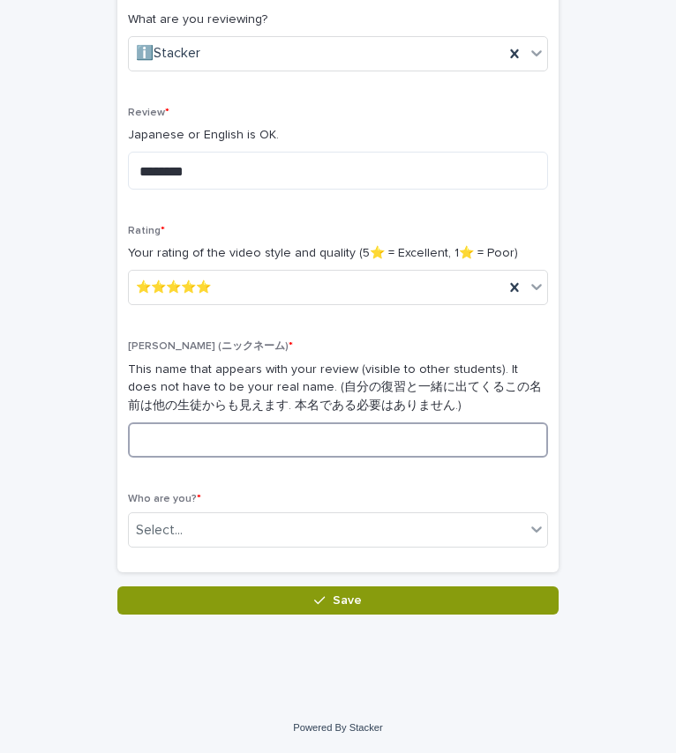
click at [171, 445] on input at bounding box center [338, 440] width 420 height 35
type input "***"
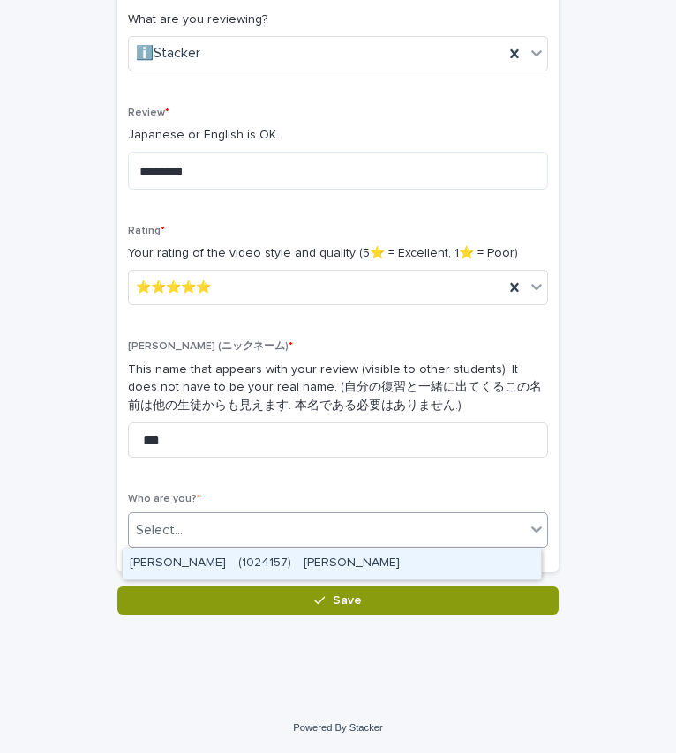
click at [189, 518] on div "Select..." at bounding box center [327, 530] width 396 height 29
click at [209, 565] on div "[PERSON_NAME]　(1024157)　[PERSON_NAME]" at bounding box center [332, 564] width 418 height 31
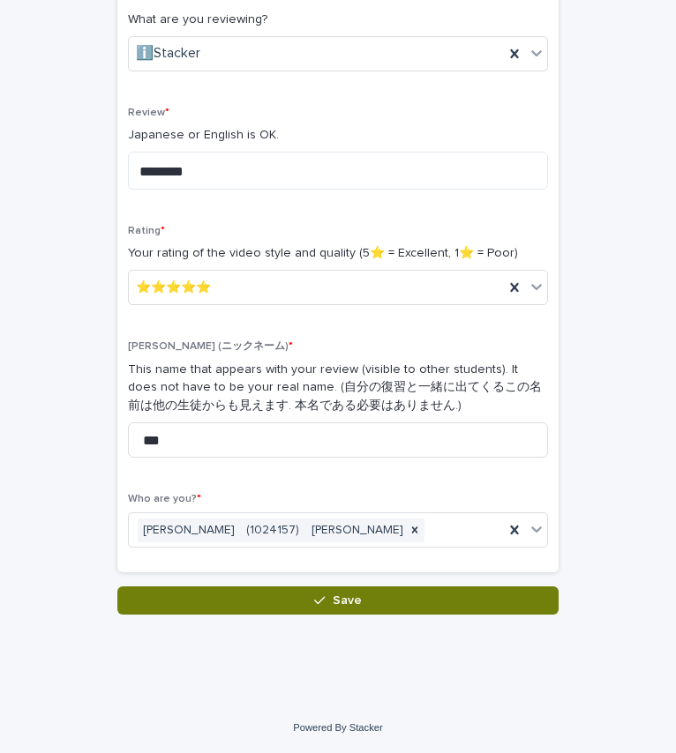
click at [236, 598] on button "Save" at bounding box center [337, 601] width 441 height 28
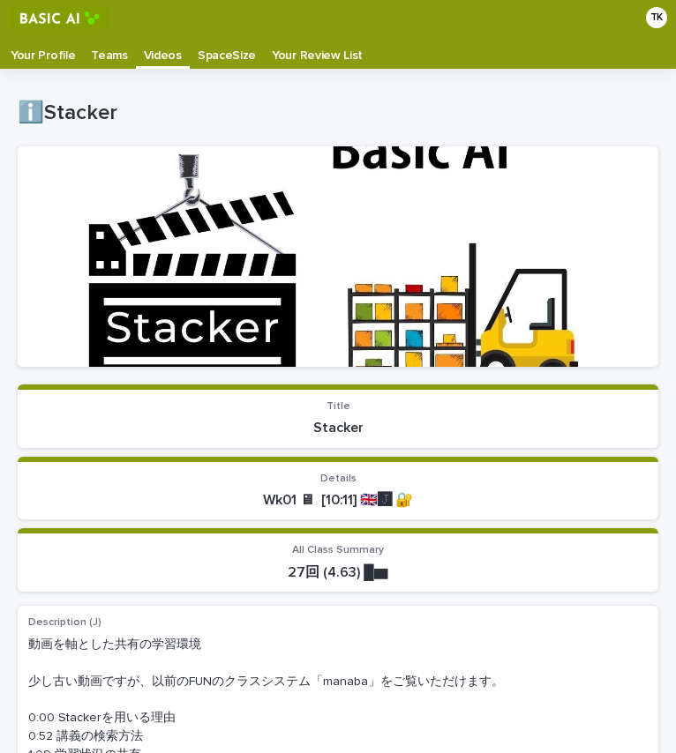
click at [48, 56] on p "Your Profile" at bounding box center [43, 49] width 64 height 28
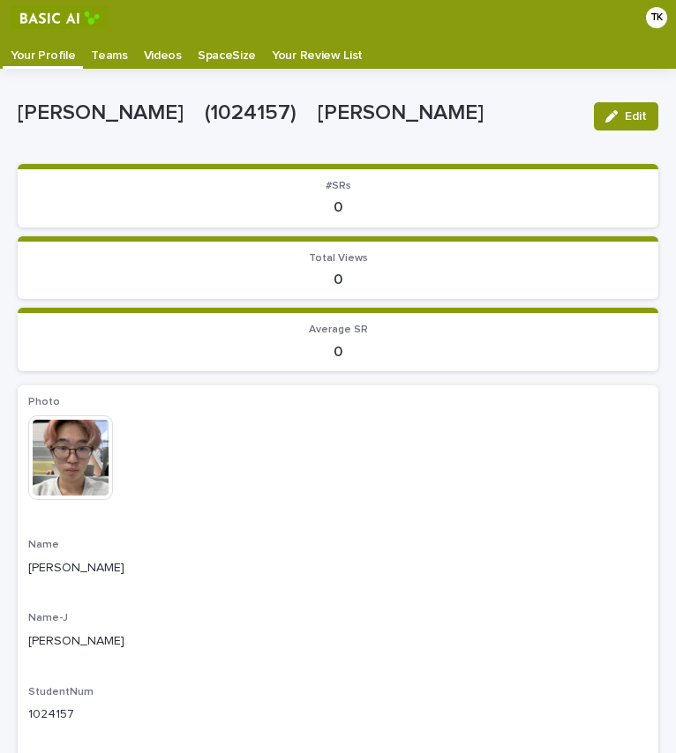
click at [148, 44] on p "Videos" at bounding box center [163, 49] width 38 height 28
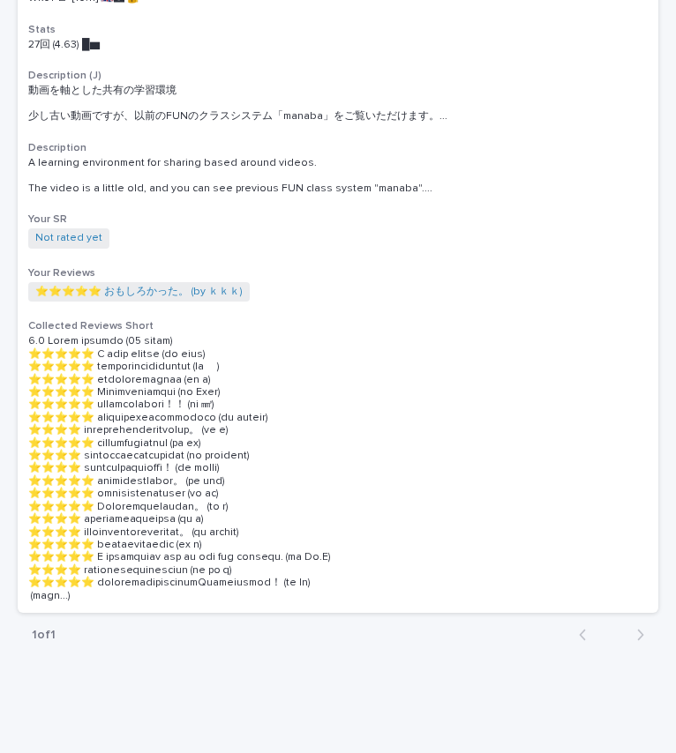
scroll to position [1994, 0]
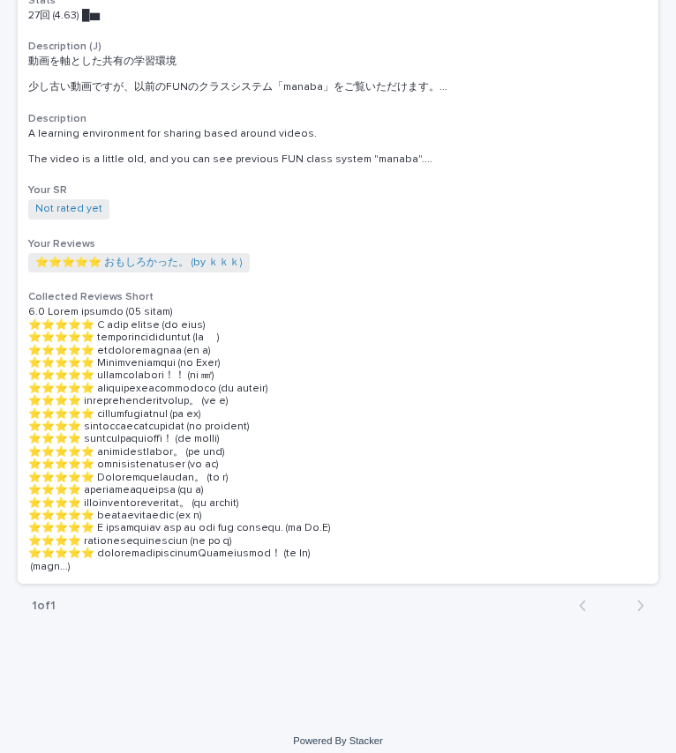
click at [419, 334] on p at bounding box center [337, 439] width 619 height 267
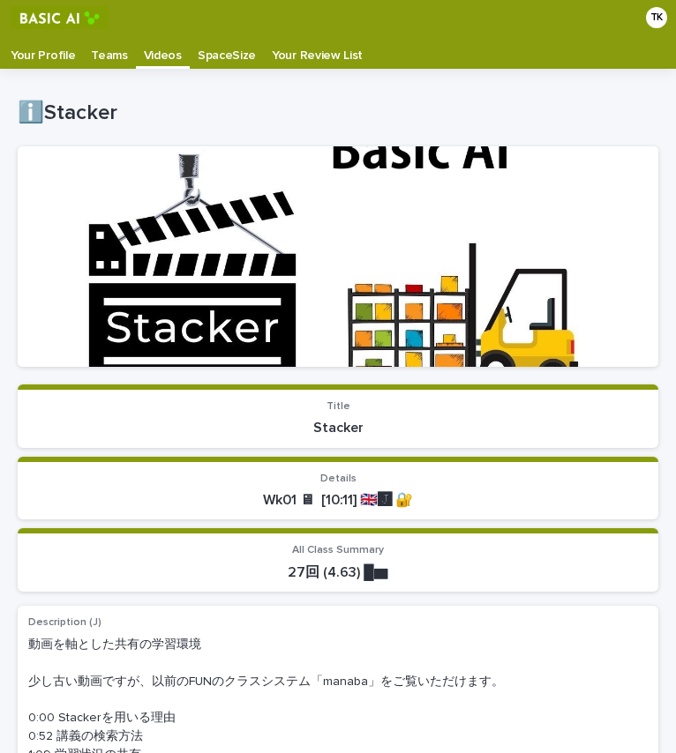
click at [27, 41] on p "Your Profile" at bounding box center [43, 49] width 64 height 28
